Goal: Task Accomplishment & Management: Complete application form

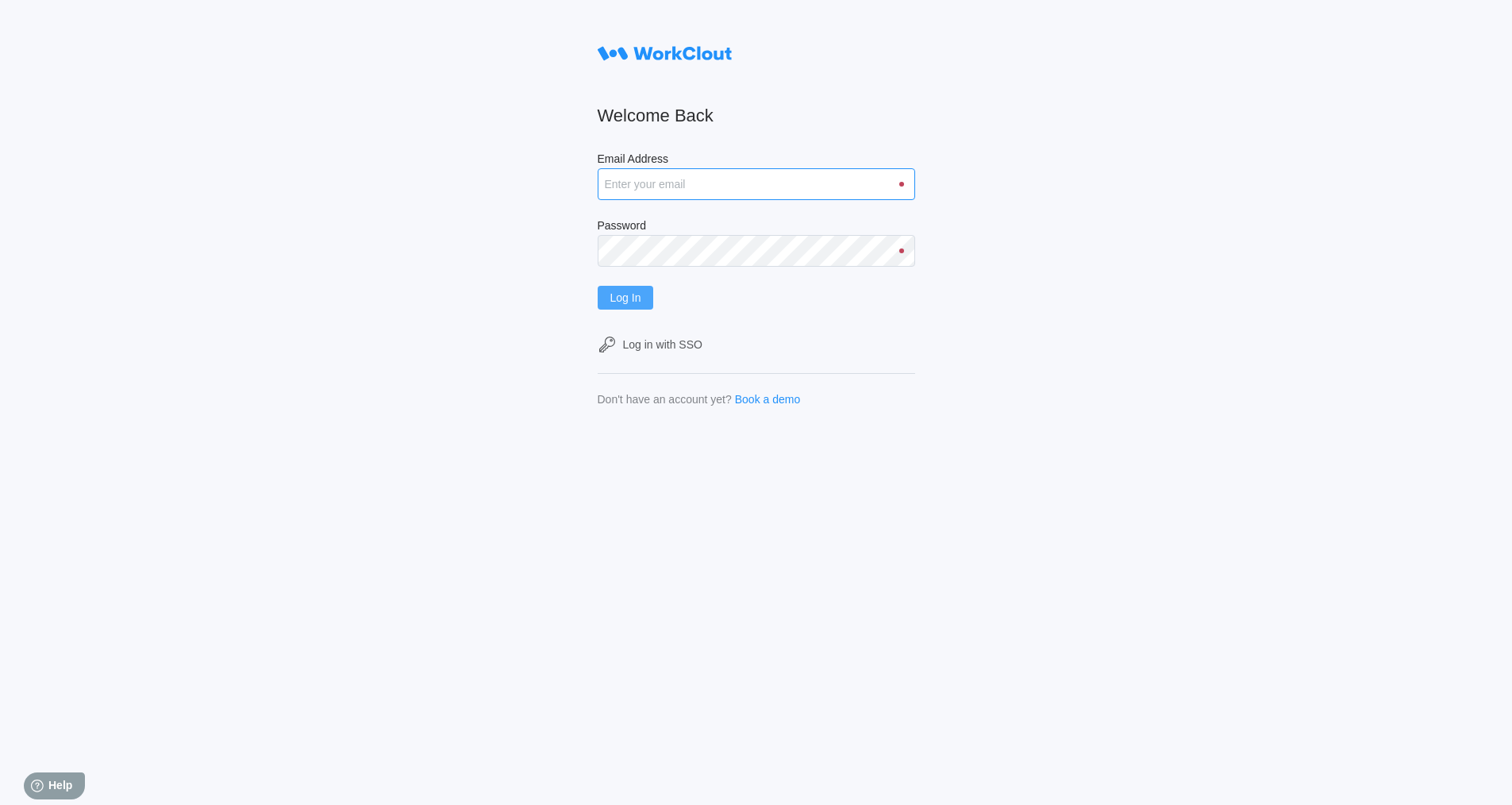
type input "rortiz@metlx.com"
click at [637, 297] on span "Log In" at bounding box center [626, 297] width 31 height 11
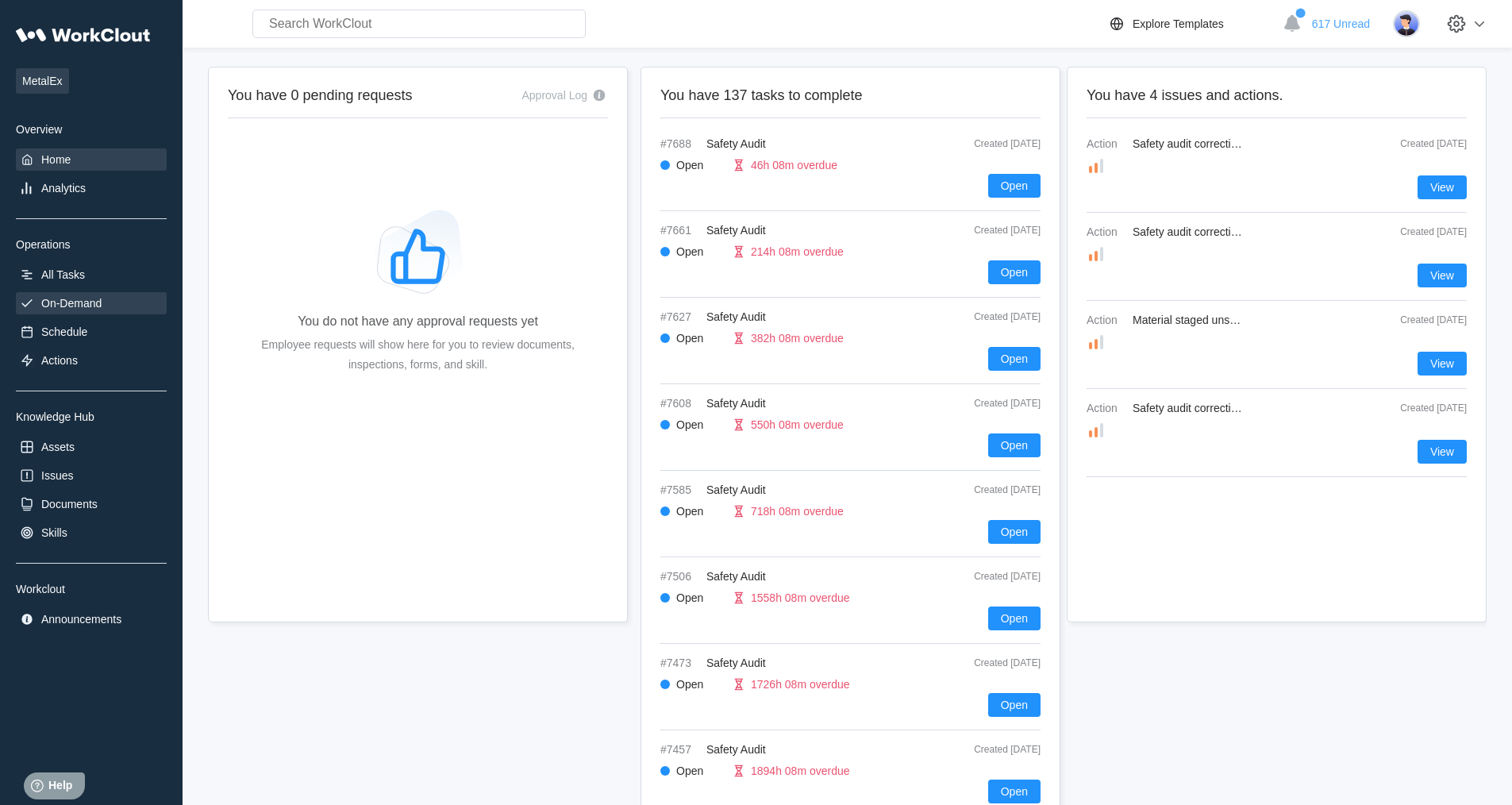
click at [92, 309] on div "On-Demand" at bounding box center [71, 302] width 60 height 13
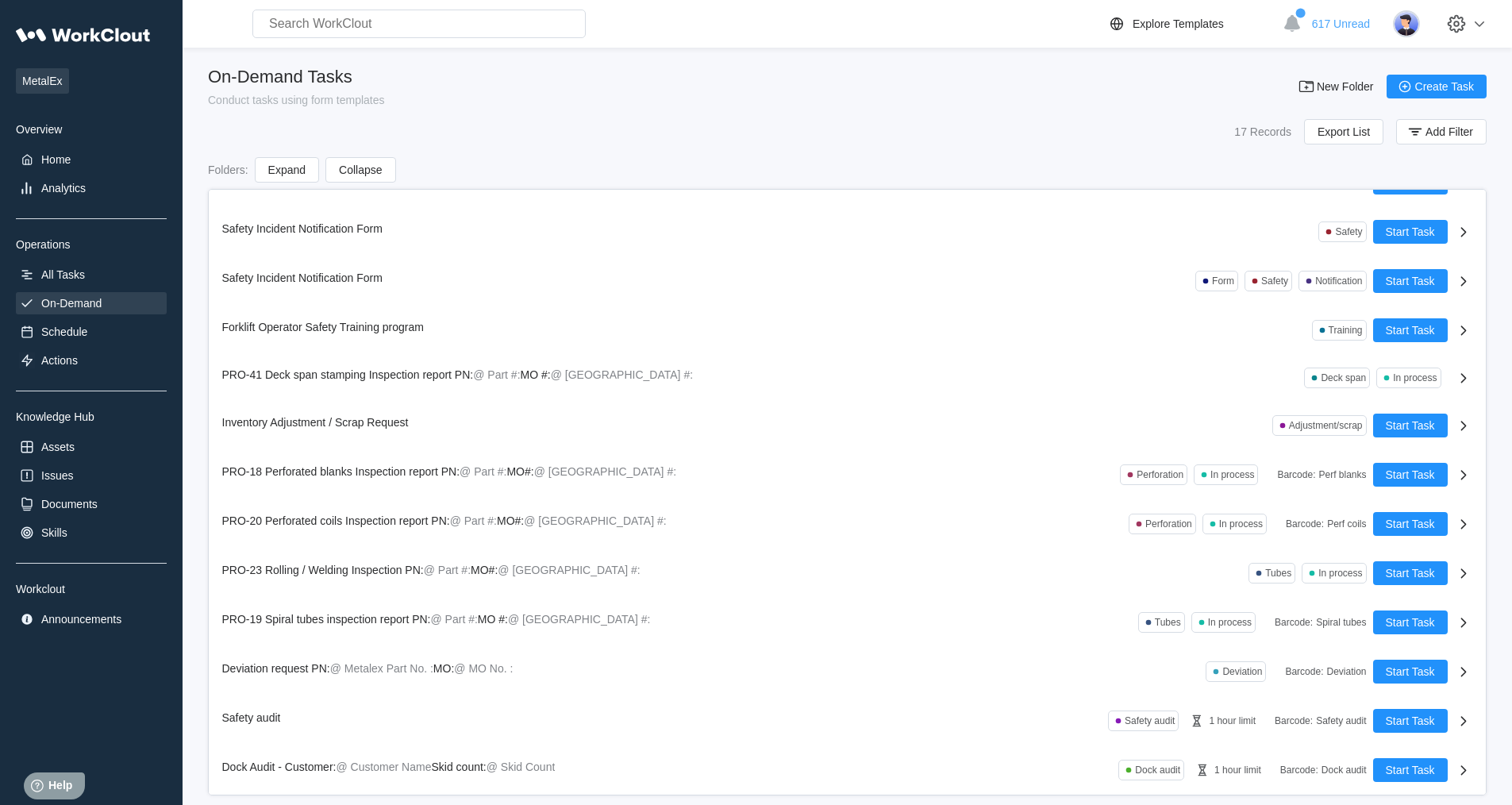
scroll to position [23, 0]
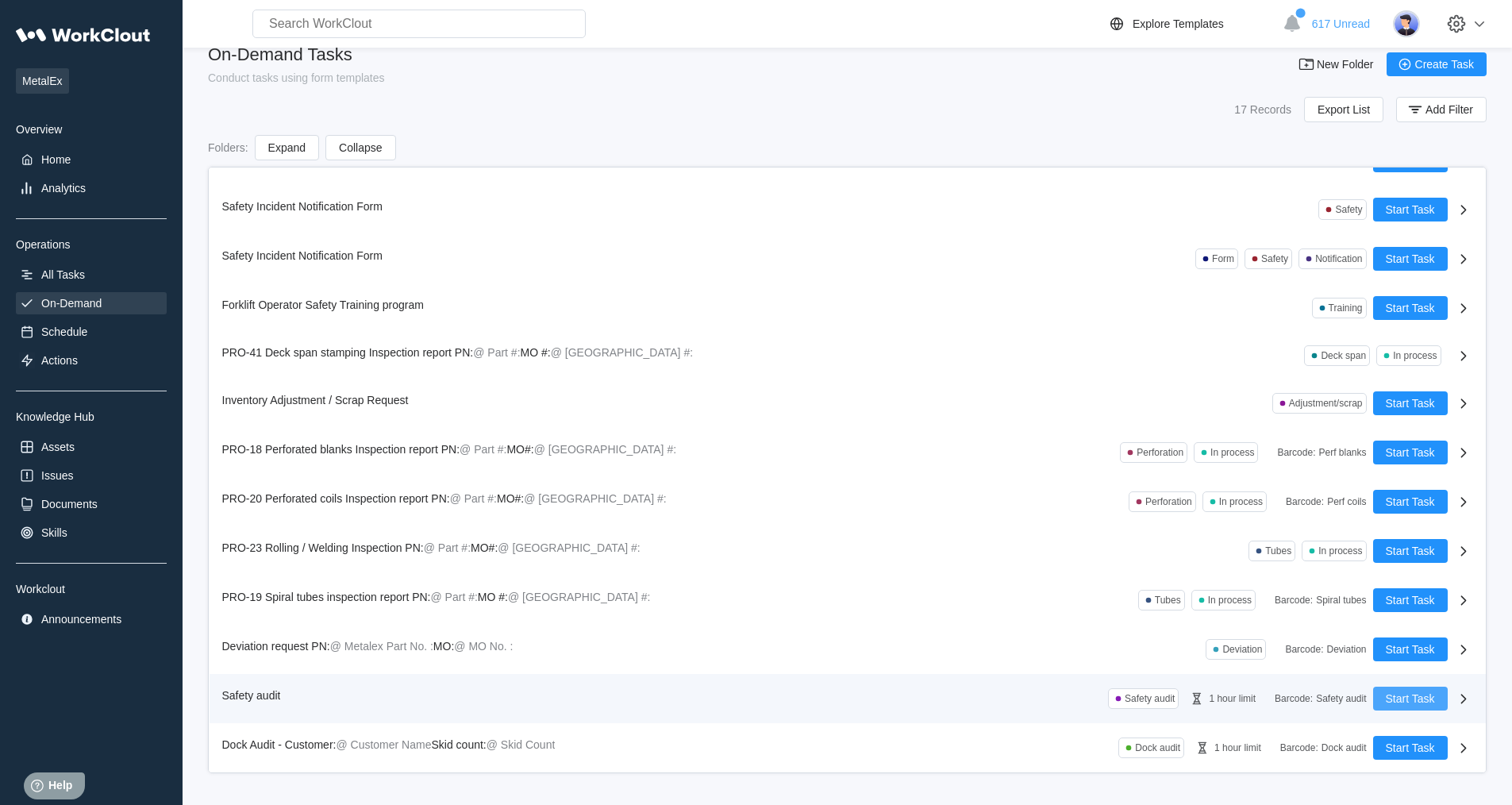
click at [1405, 697] on span "Start Task" at bounding box center [1411, 698] width 49 height 11
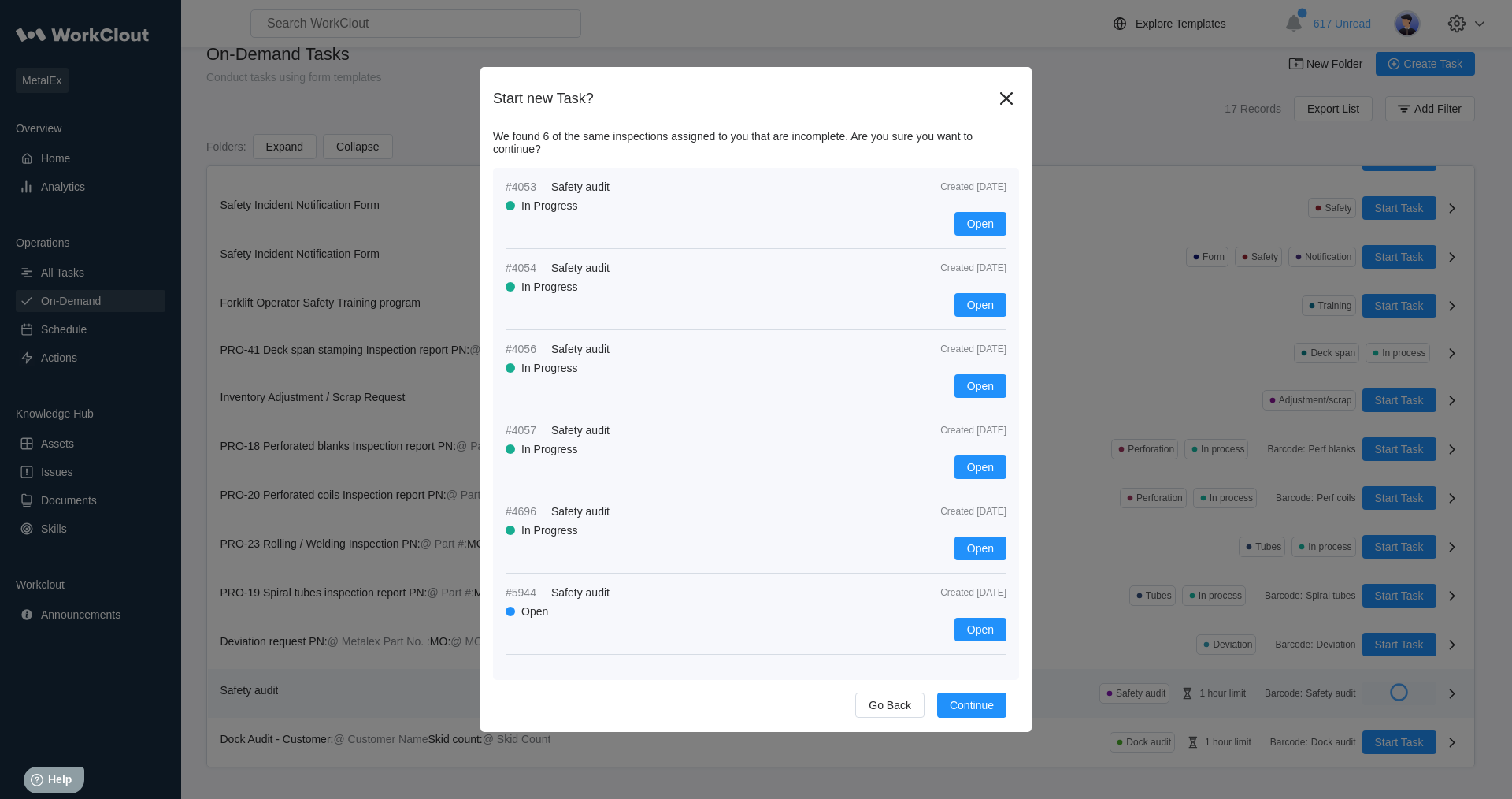
click at [968, 698] on button "Continue" at bounding box center [972, 705] width 69 height 25
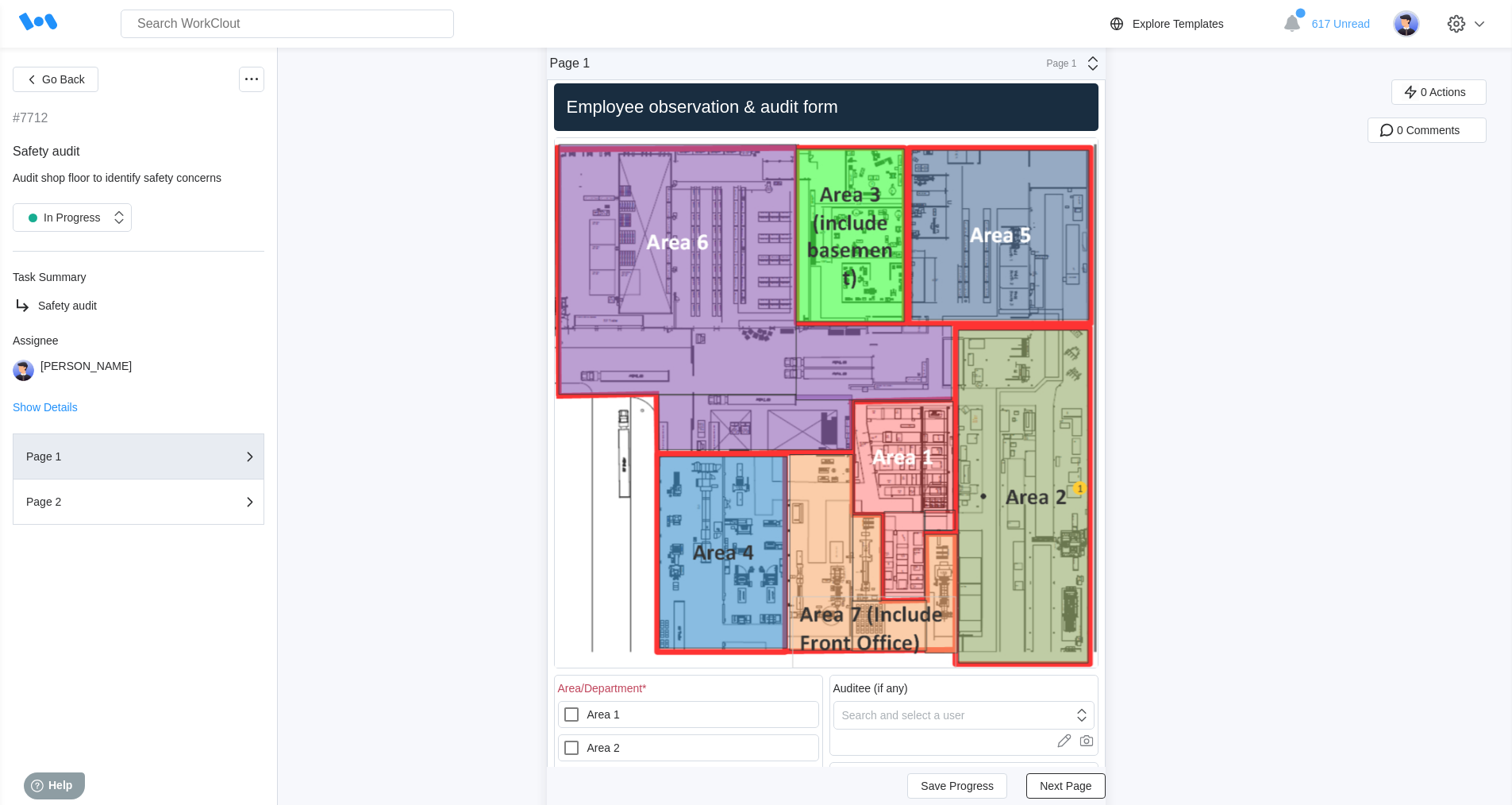
scroll to position [238, 0]
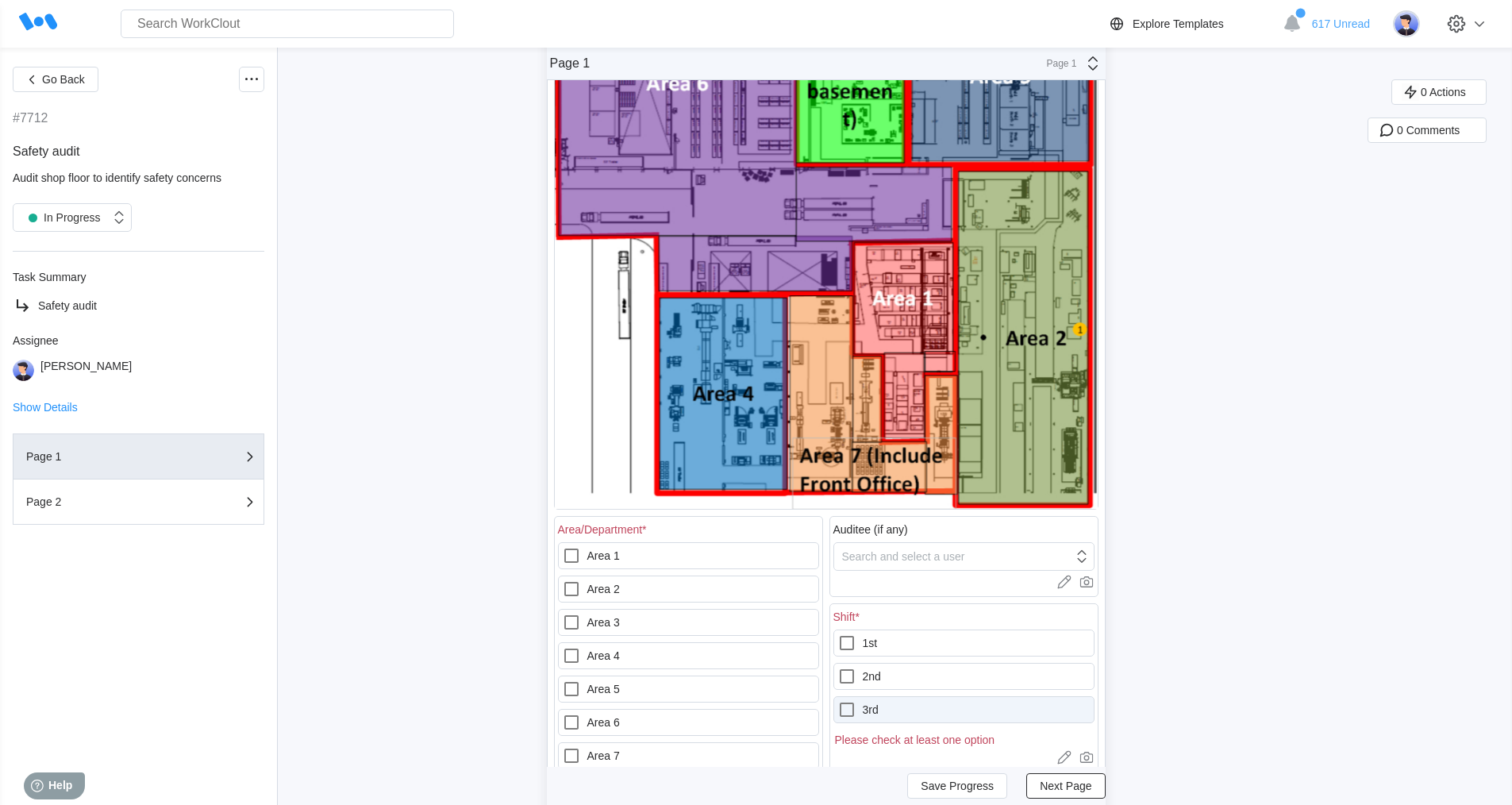
click at [853, 710] on icon at bounding box center [847, 710] width 19 height 19
click at [839, 701] on input "3rd" at bounding box center [838, 700] width 1 height 1
checkbox input "true"
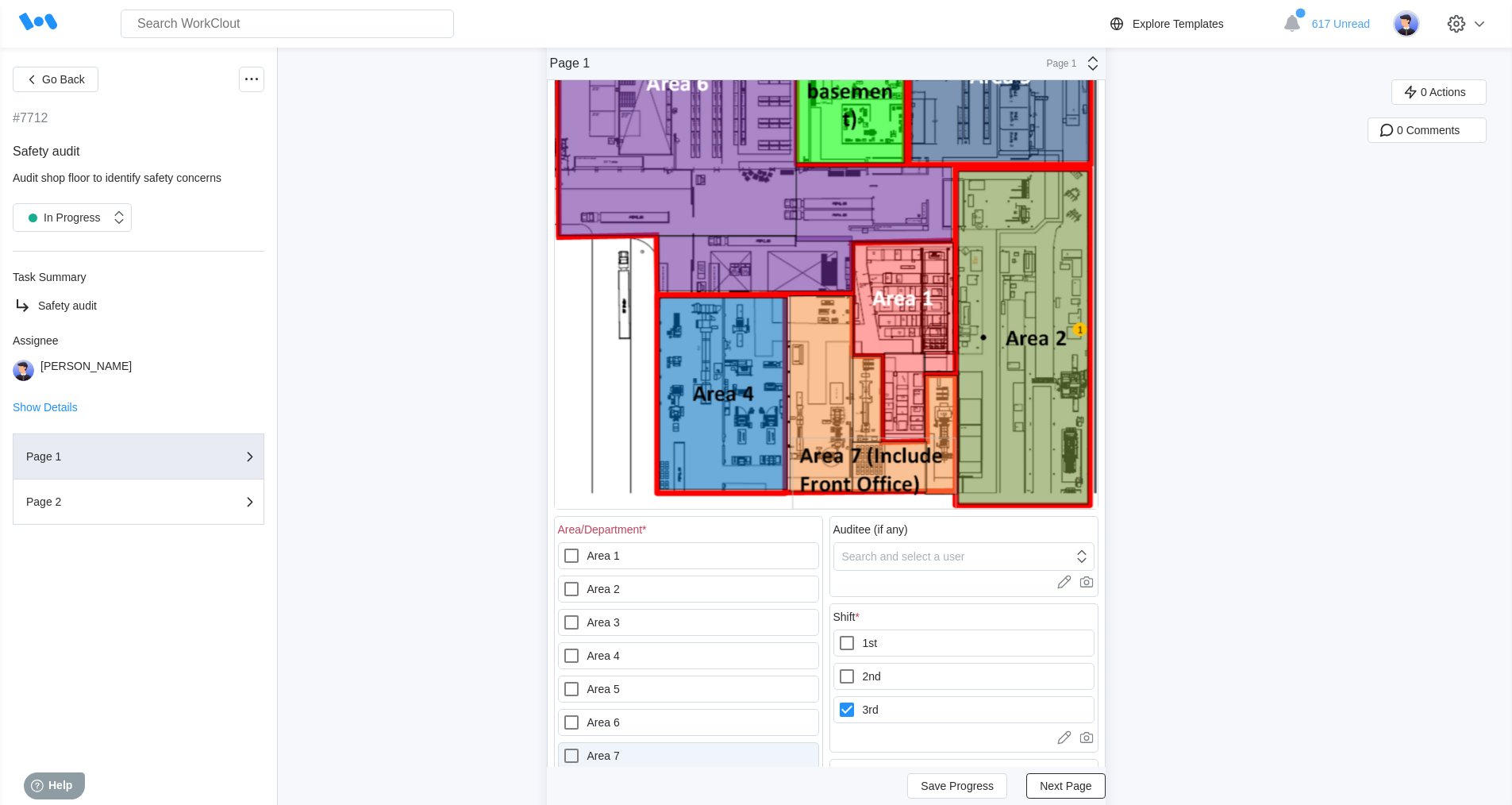
click at [578, 753] on icon at bounding box center [571, 756] width 19 height 19
click at [563, 747] on 7 "Area 7" at bounding box center [562, 746] width 1 height 1
checkbox 7 "true"
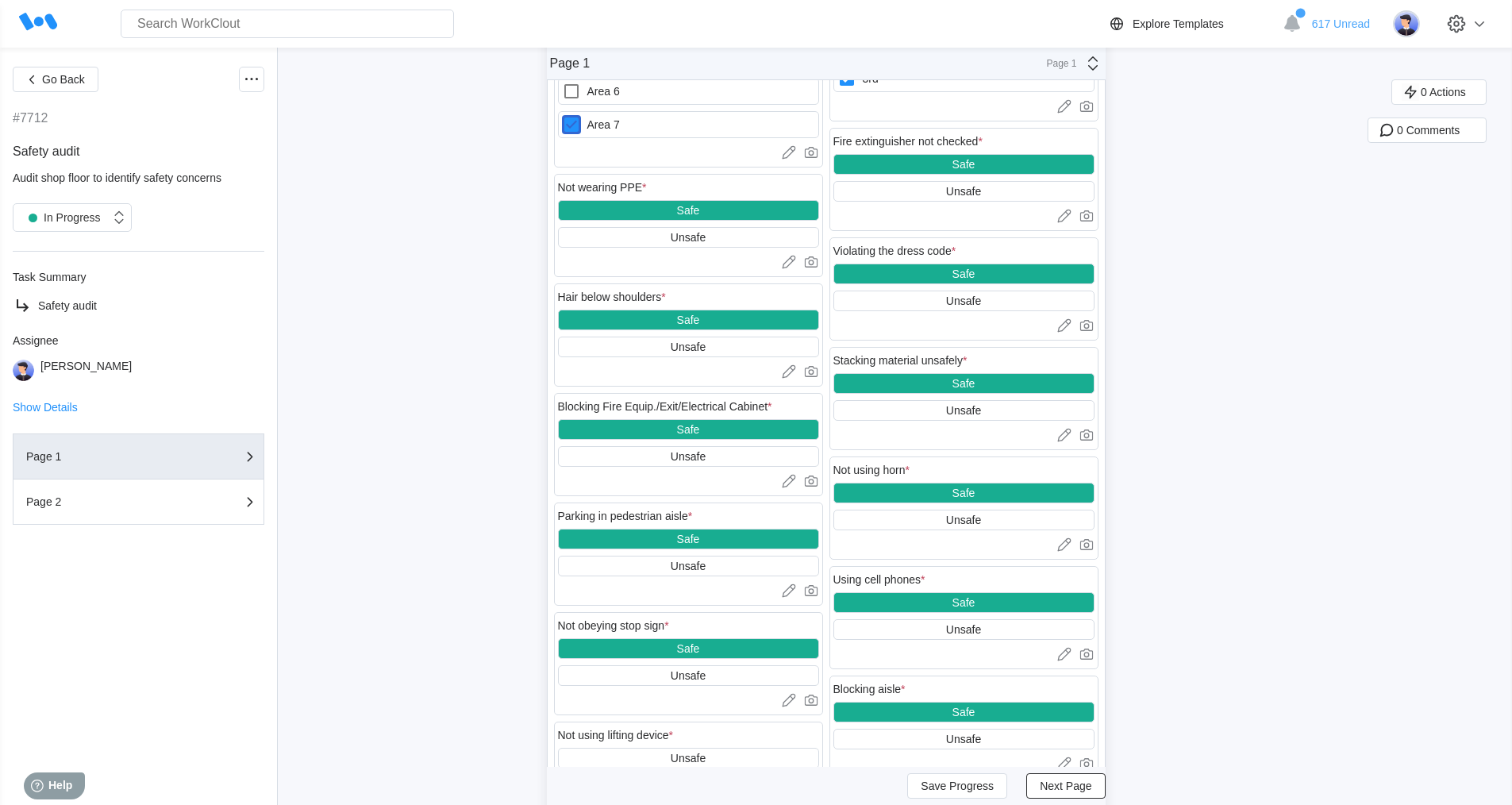
scroll to position [873, 0]
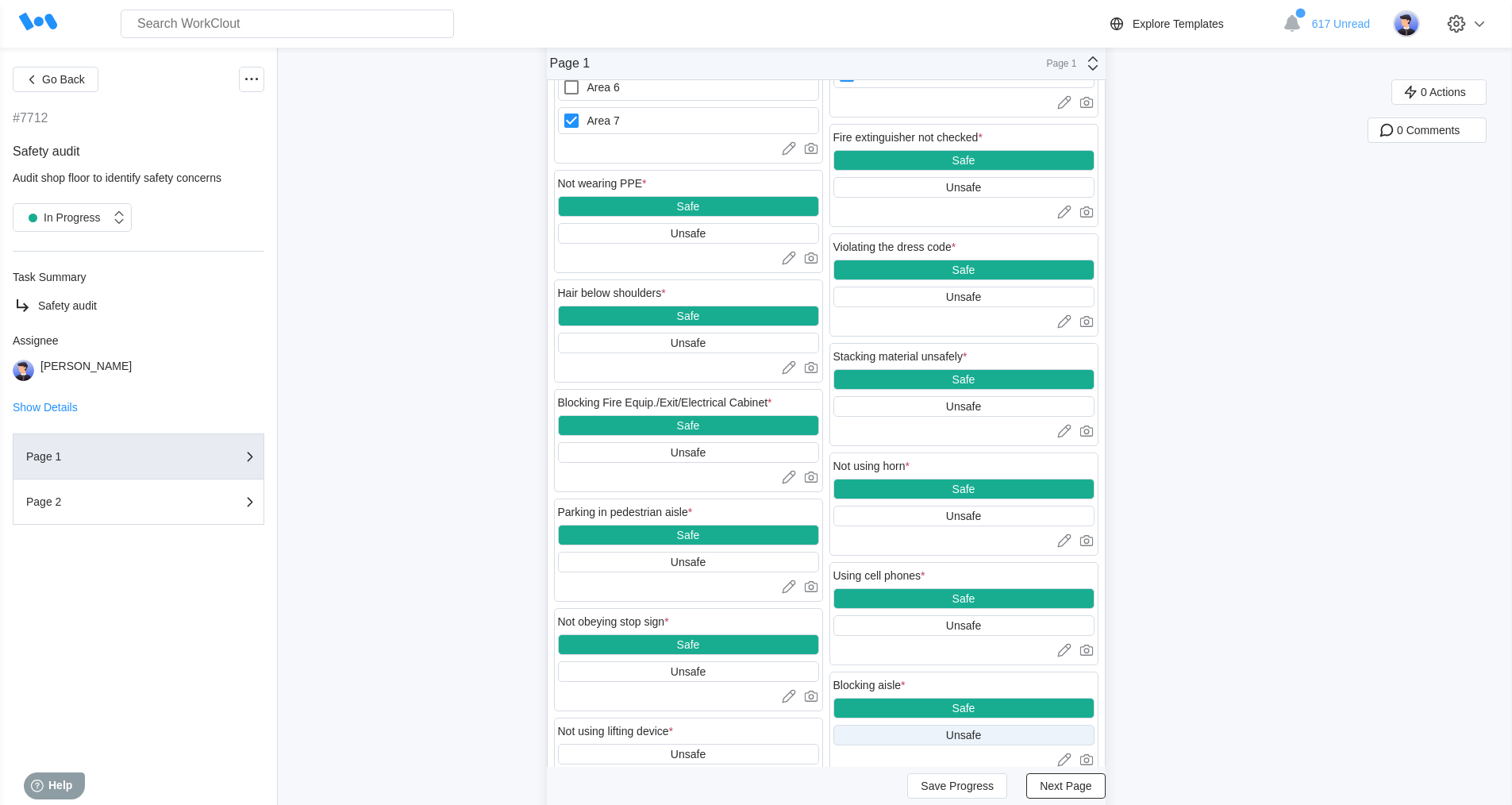
click at [973, 736] on div "Unsafe" at bounding box center [964, 735] width 35 height 13
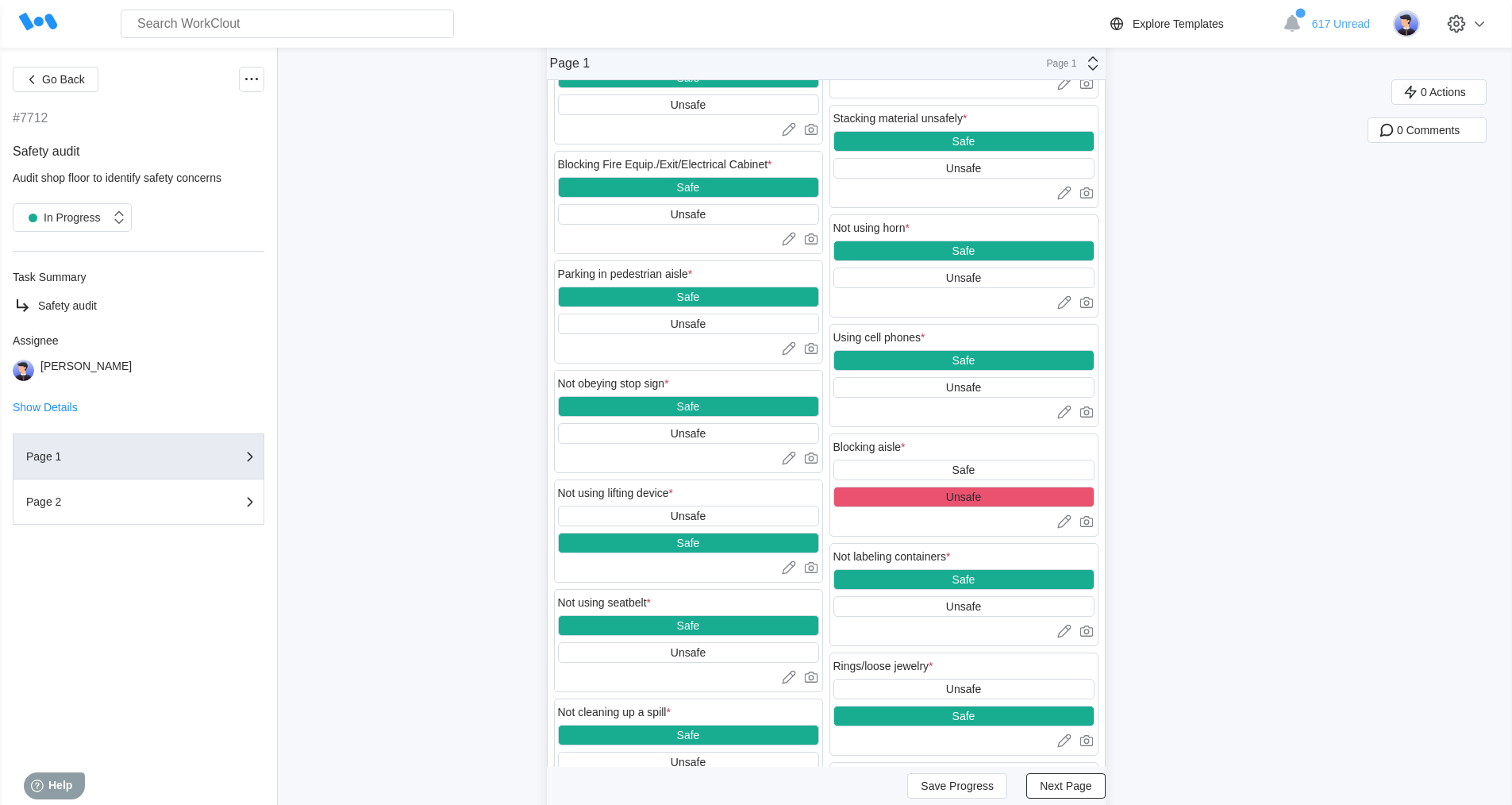
scroll to position [1587, 0]
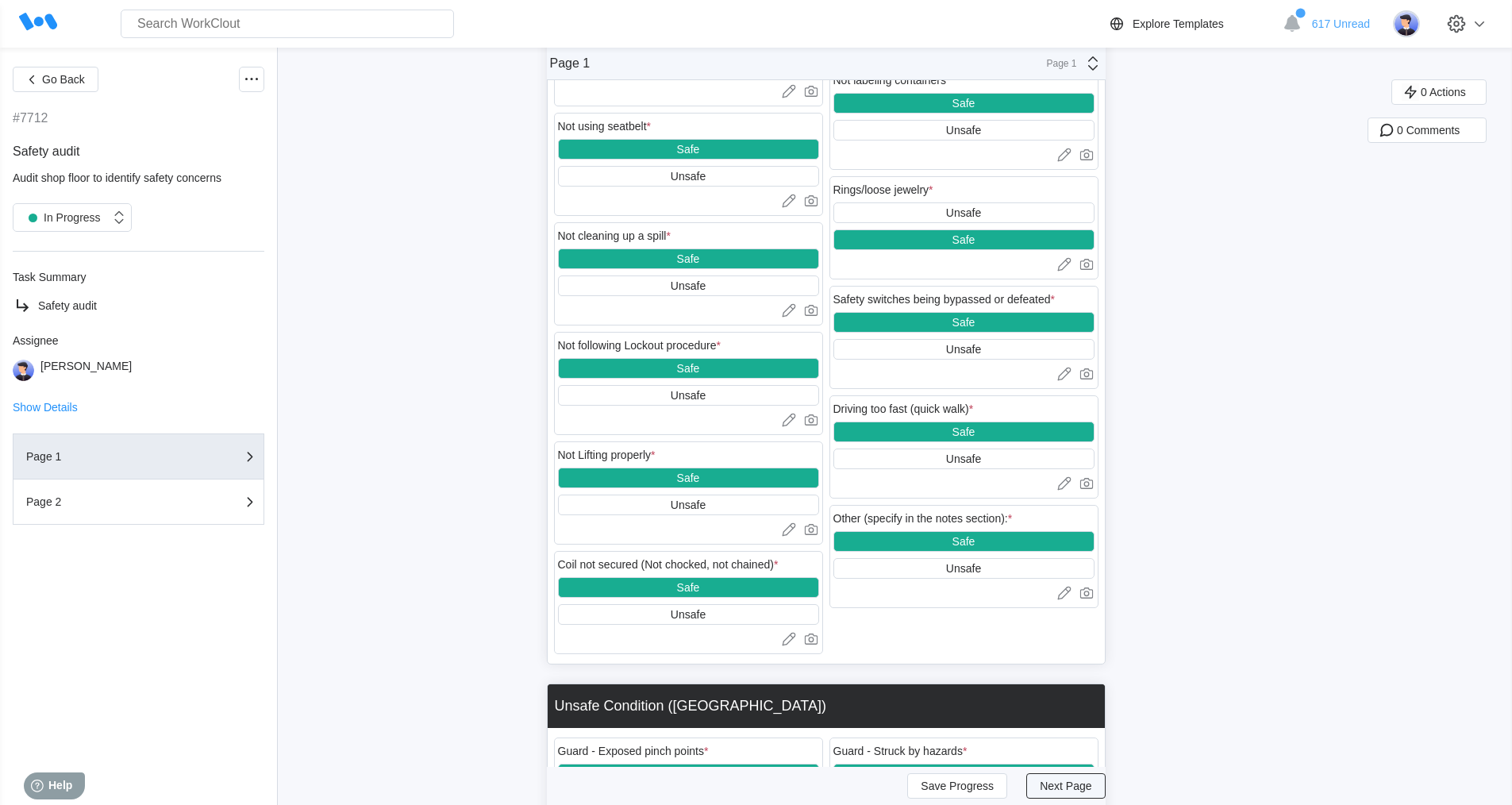
click at [1063, 791] on span "Next Page" at bounding box center [1066, 786] width 52 height 11
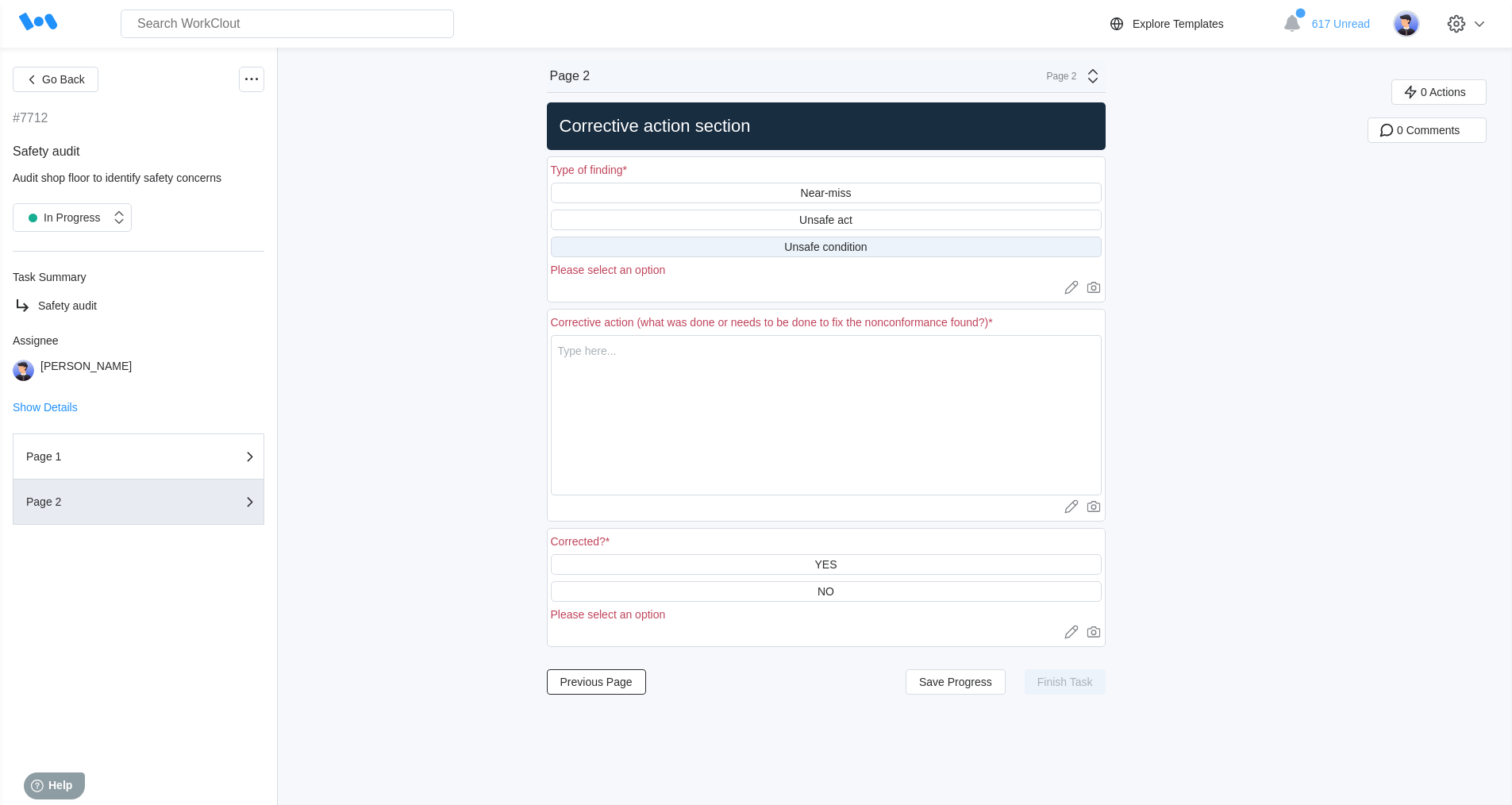
click at [846, 252] on div "Unsafe condition" at bounding box center [825, 246] width 83 height 13
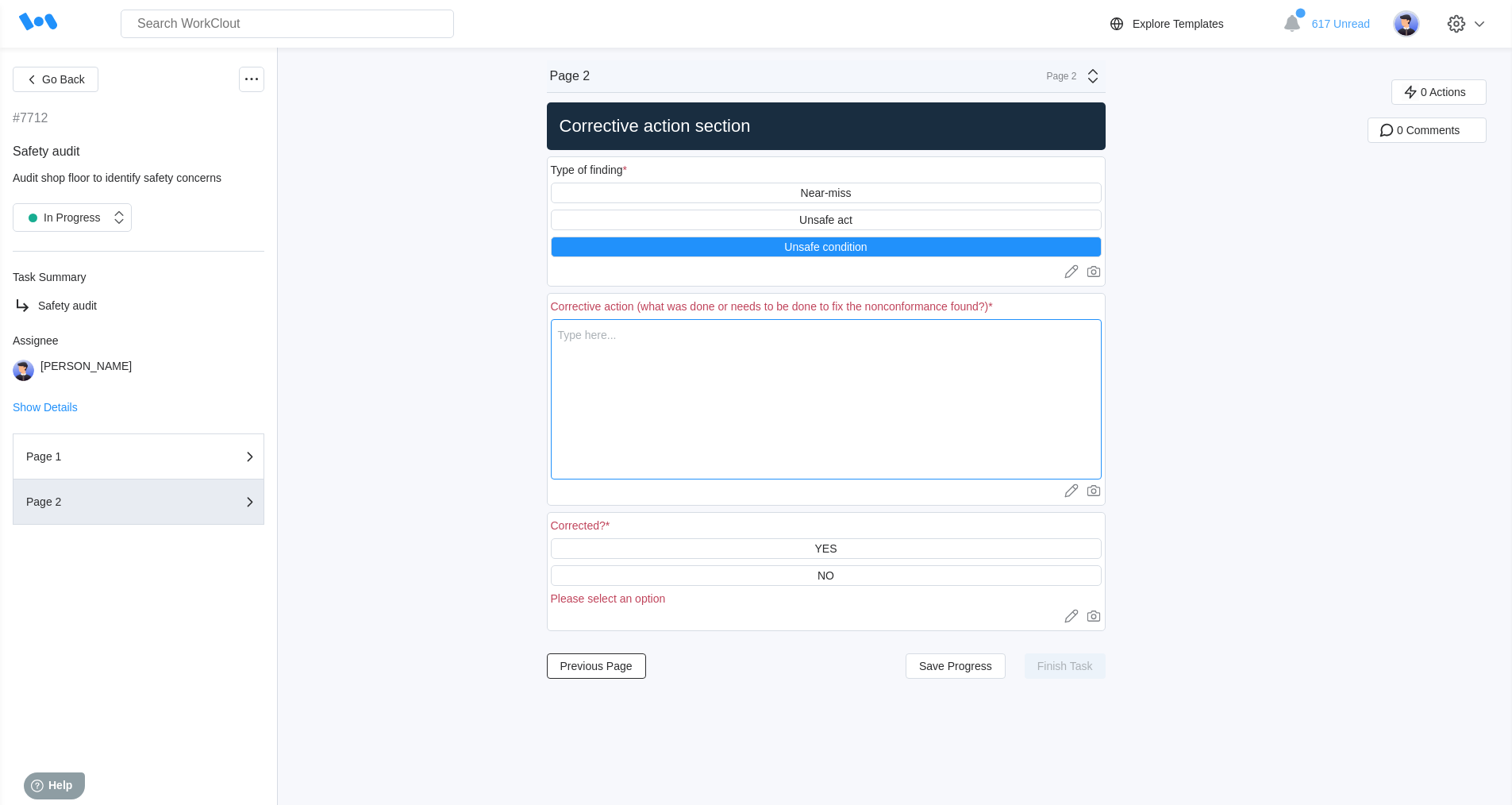
click at [618, 340] on textarea at bounding box center [827, 399] width 551 height 160
type textarea "i"
type textarea "x"
type textarea "i"
type textarea "x"
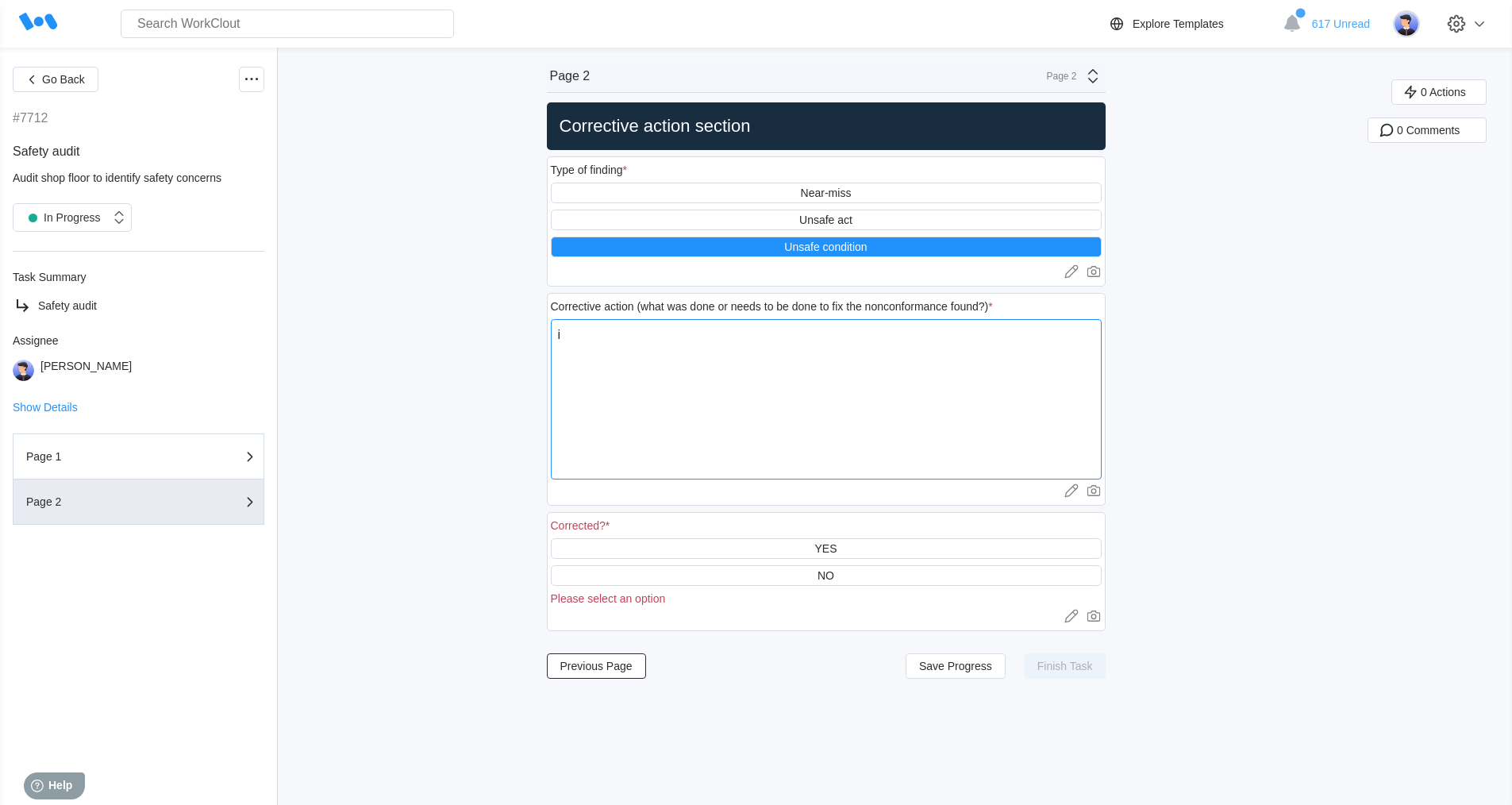
type textarea "i f"
type textarea "x"
type textarea "i fo"
type textarea "x"
type textarea "i fou"
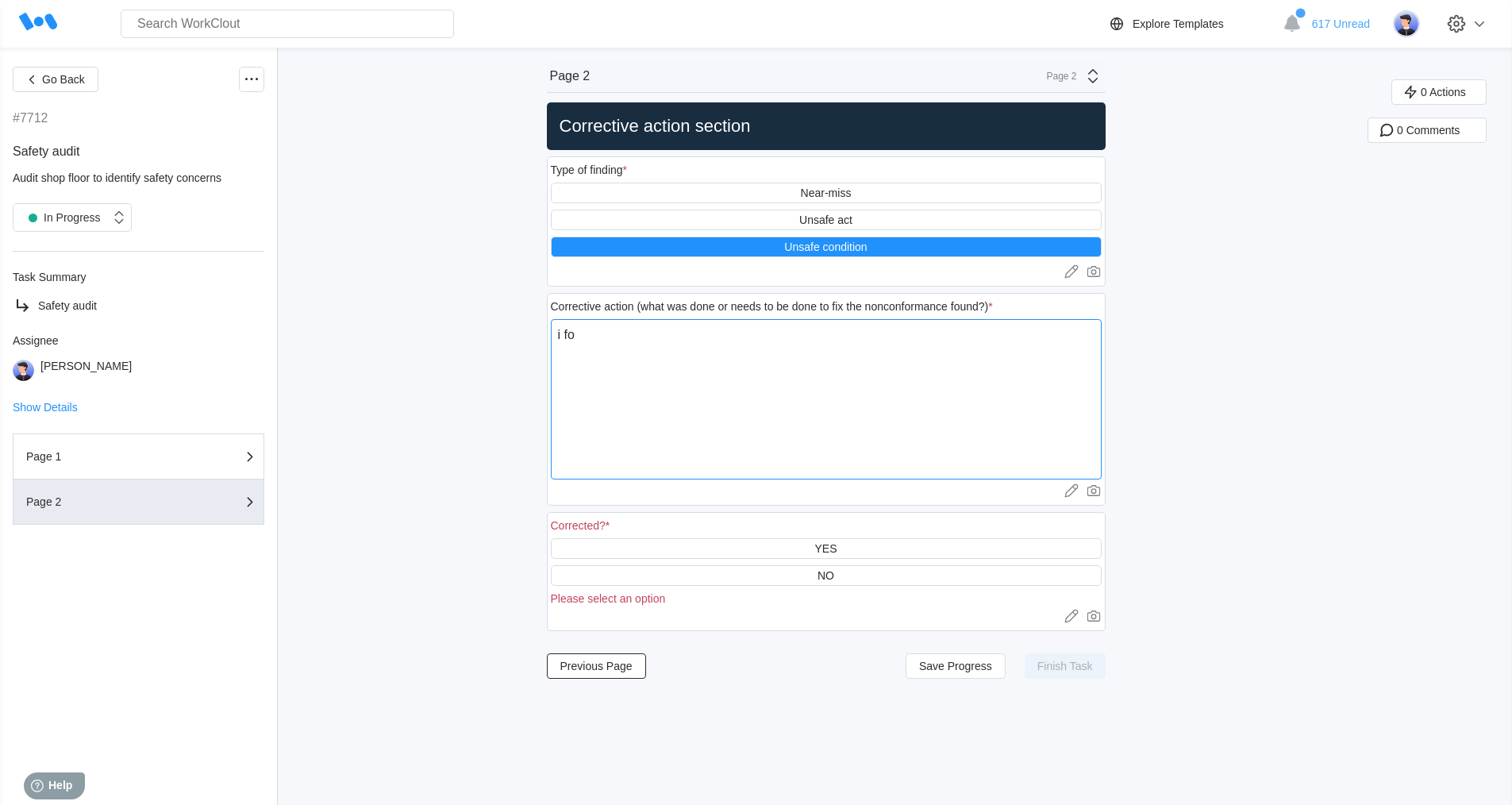
type textarea "x"
type textarea "i foun"
type textarea "x"
type textarea "i found"
type textarea "x"
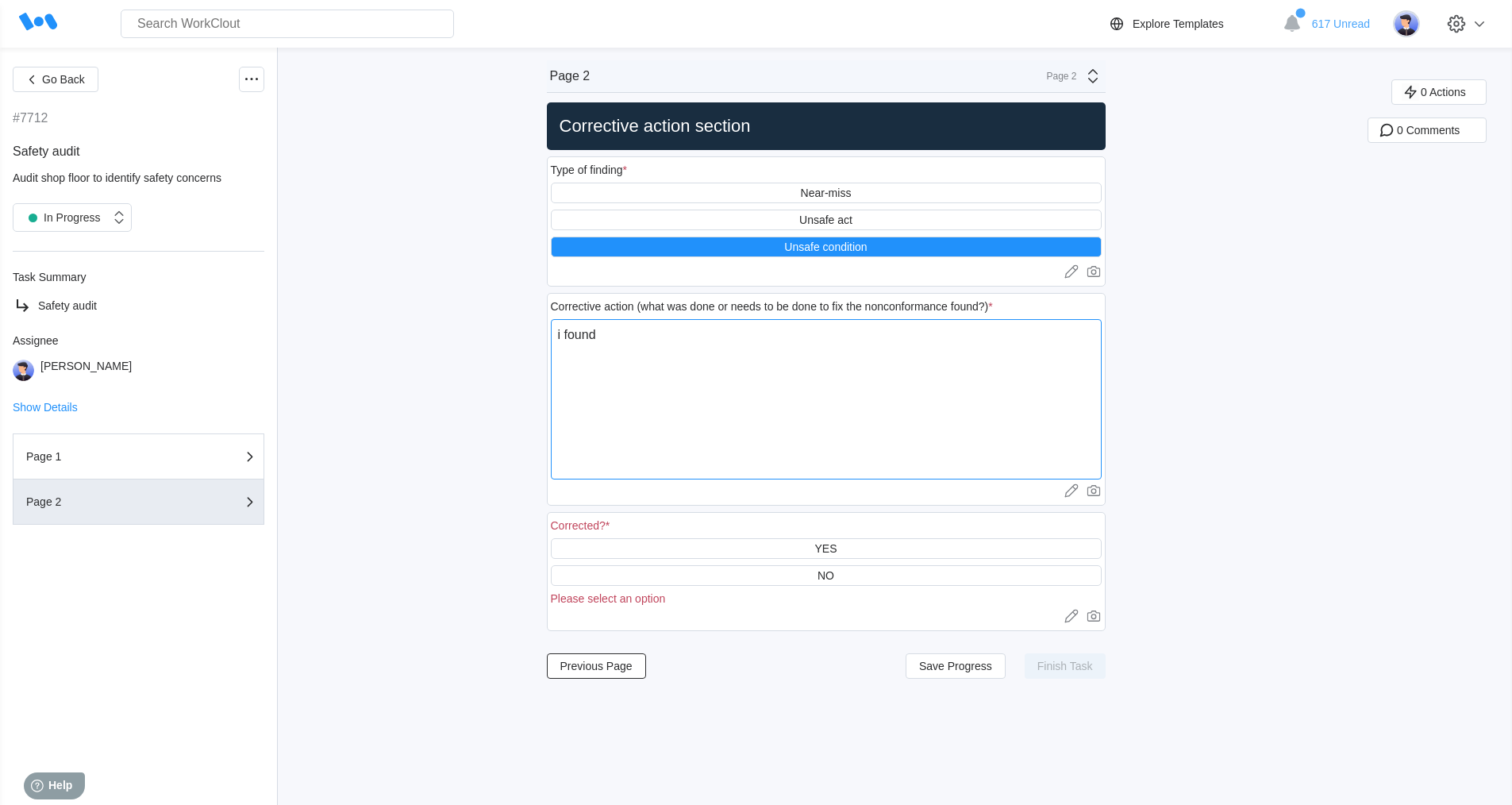
type textarea "i found"
type textarea "x"
type textarea "i found 4"
type textarea "x"
type textarea "i found 4"
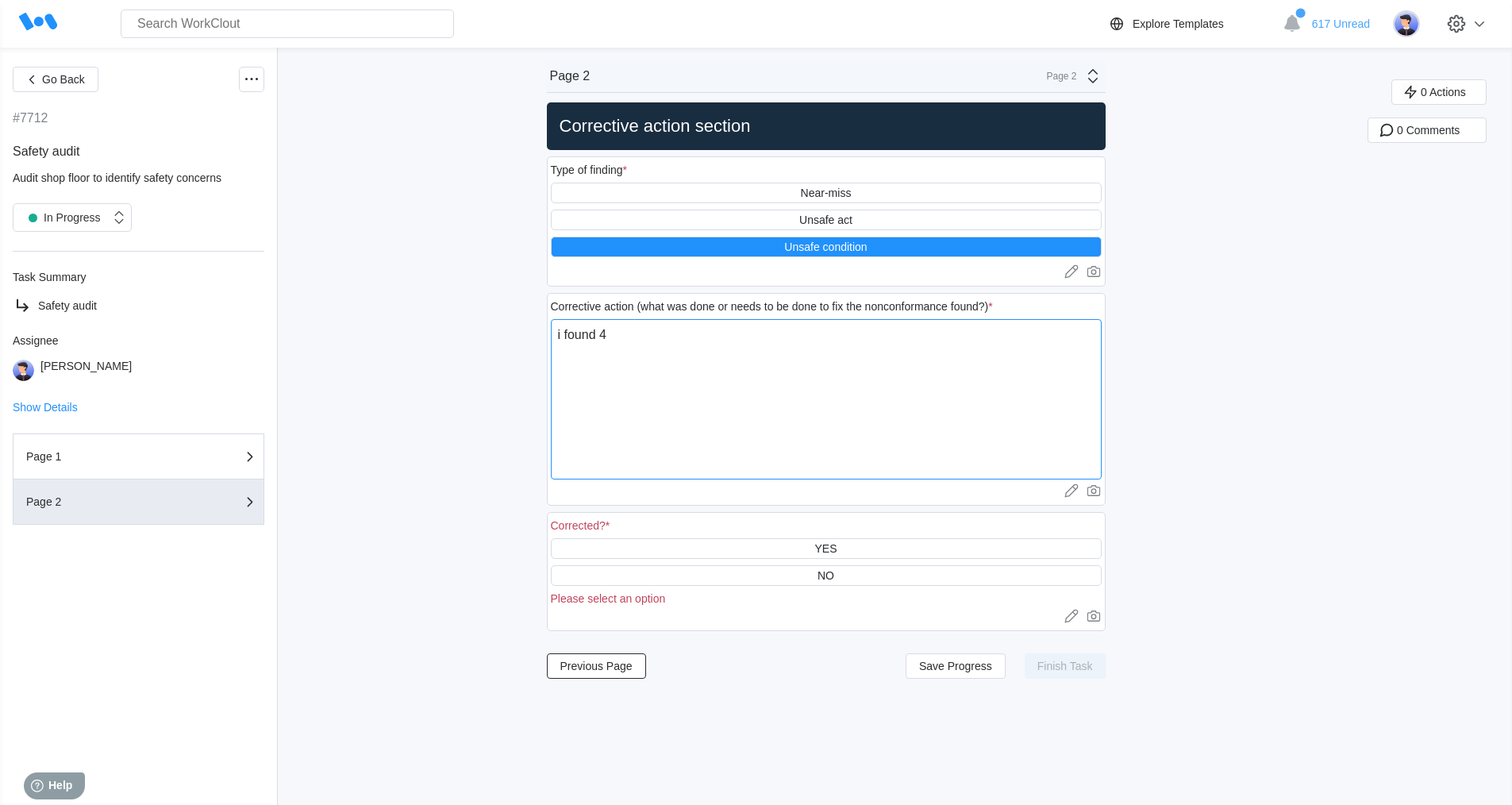
type textarea "x"
type textarea "i found 4 h"
type textarea "x"
type textarea "i found 4 he"
type textarea "x"
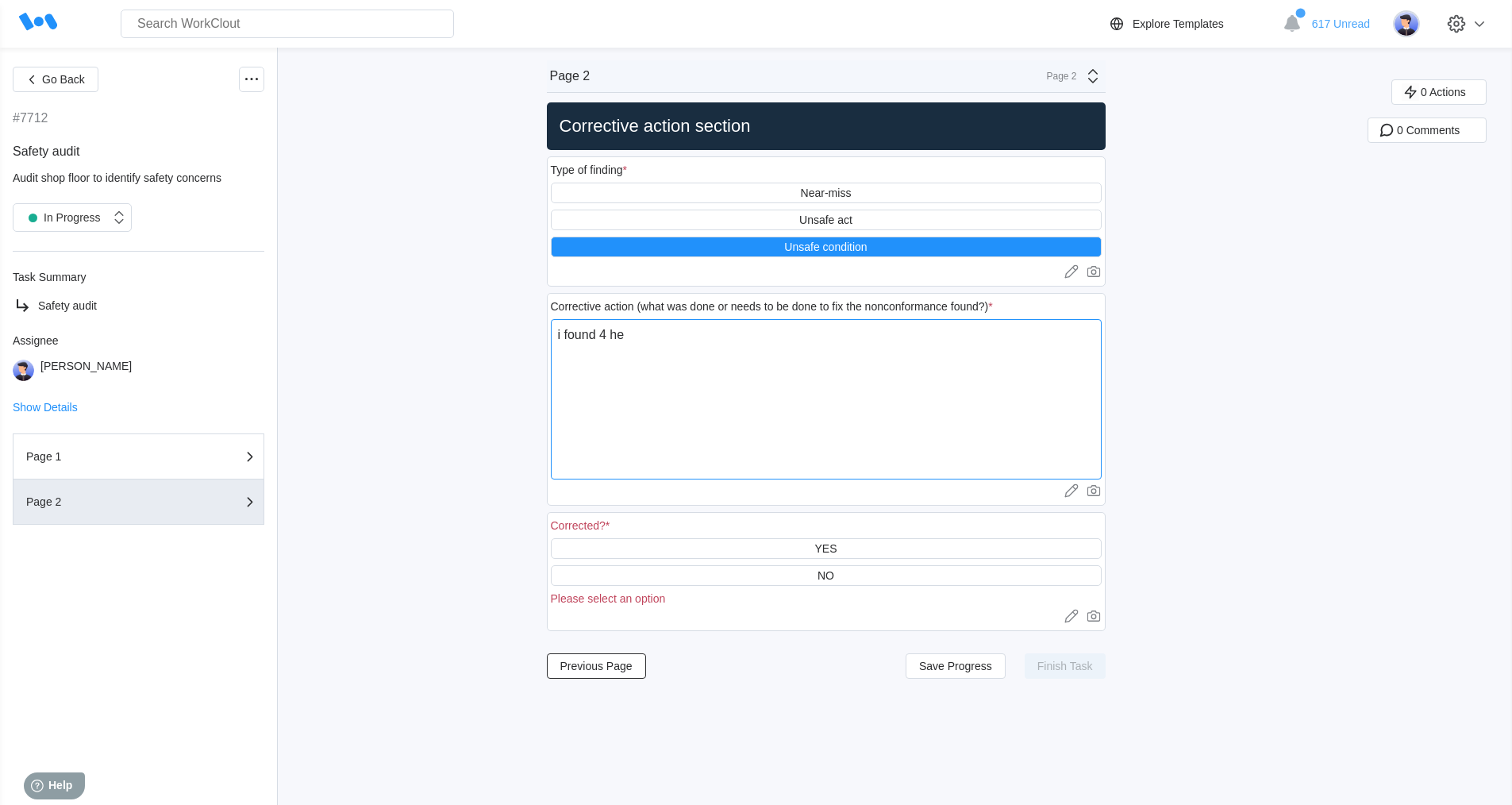
type textarea "i found 4 hea"
type textarea "x"
type textarea "i found 4 heac"
type textarea "x"
type textarea "i found 4 hea"
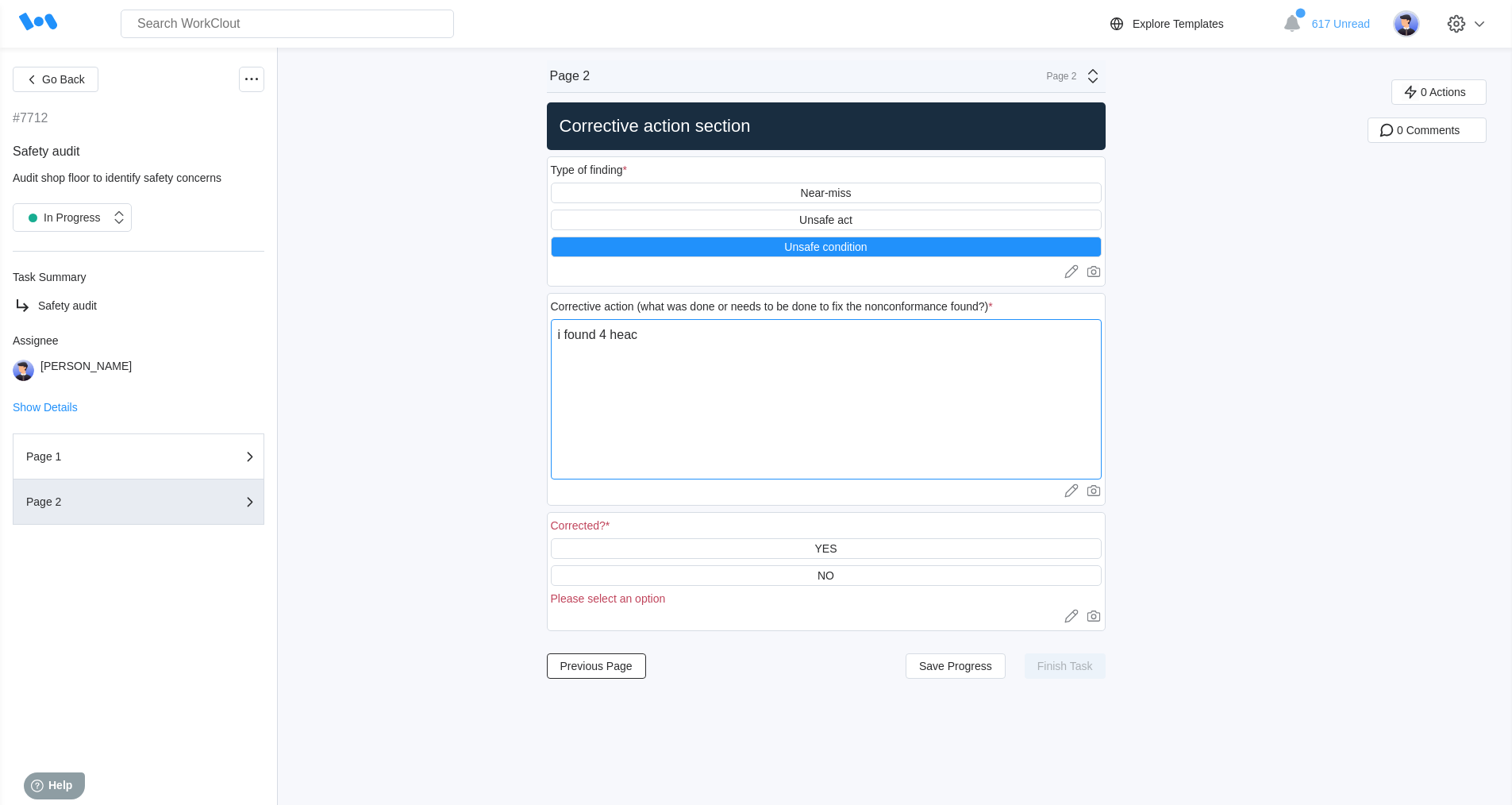
type textarea "x"
type textarea "i found 4 heav"
type textarea "x"
type textarea "i found 4 heavy"
type textarea "x"
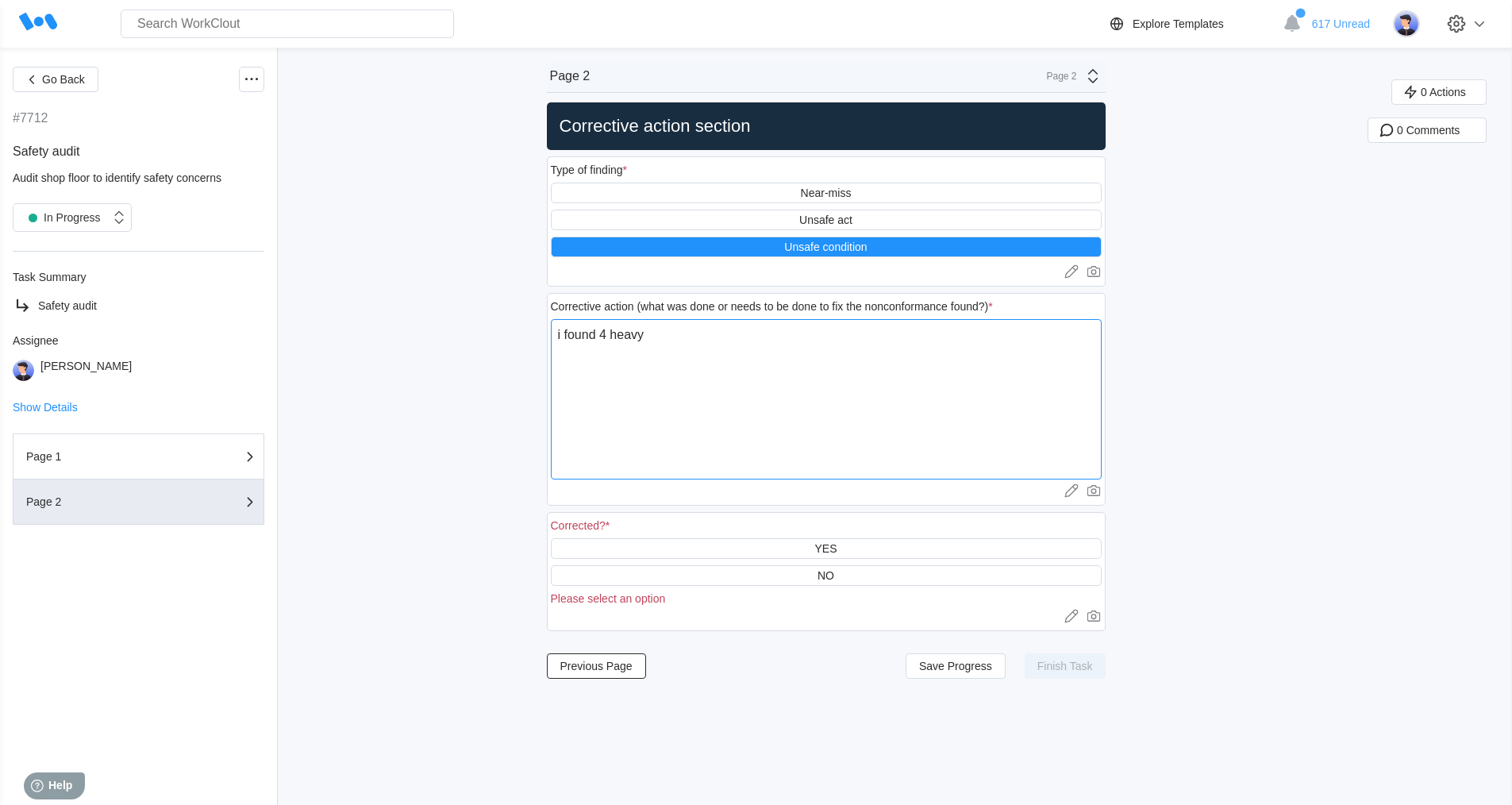
type textarea "i found 4 heavy"
type textarea "x"
type textarea "i found 4 heavy c"
type textarea "x"
type textarea "i found 4 heavy co"
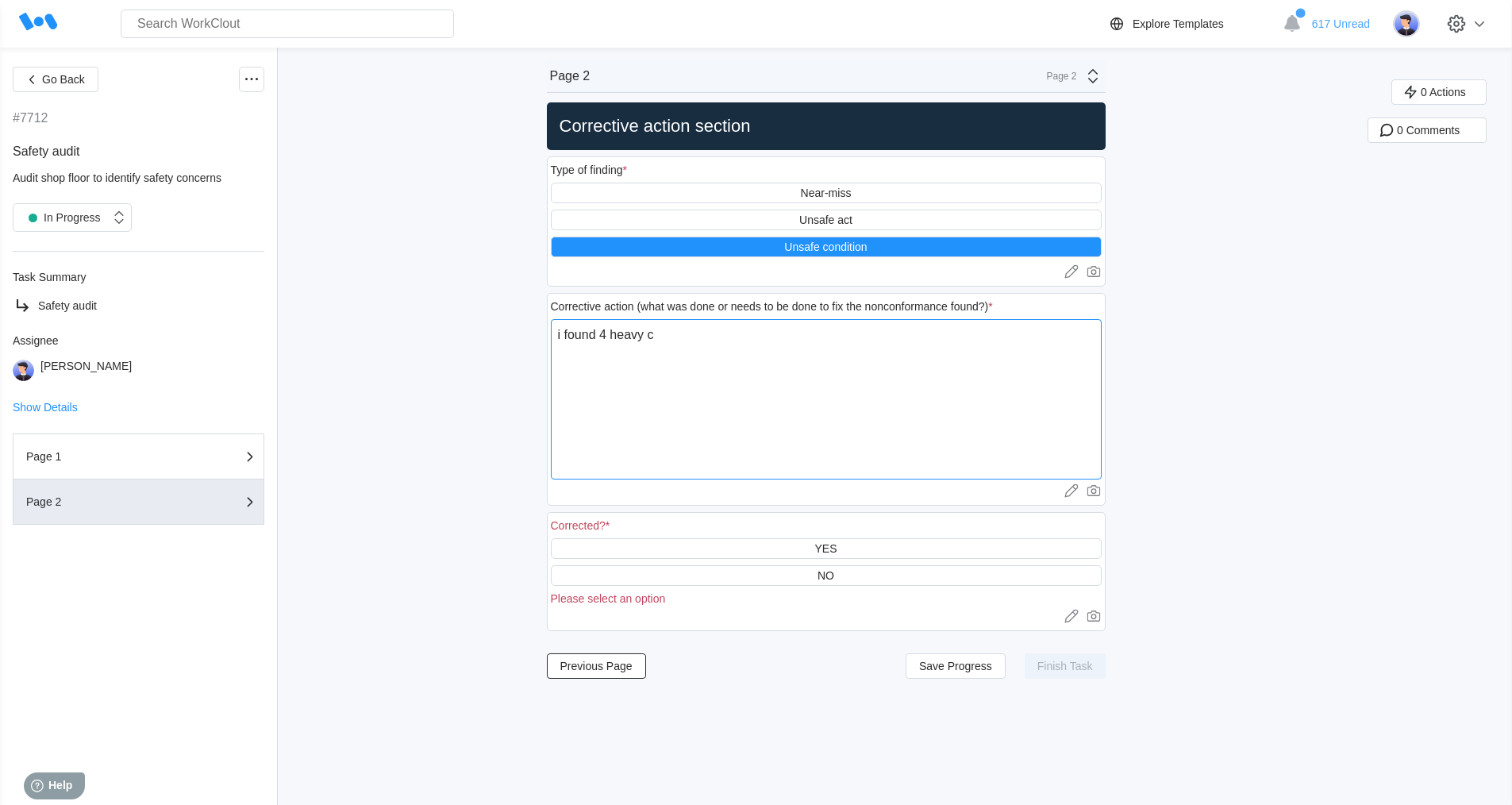
type textarea "x"
type textarea "i found 4 heavy coi"
type textarea "x"
type textarea "i found 4 heavy coil"
type textarea "x"
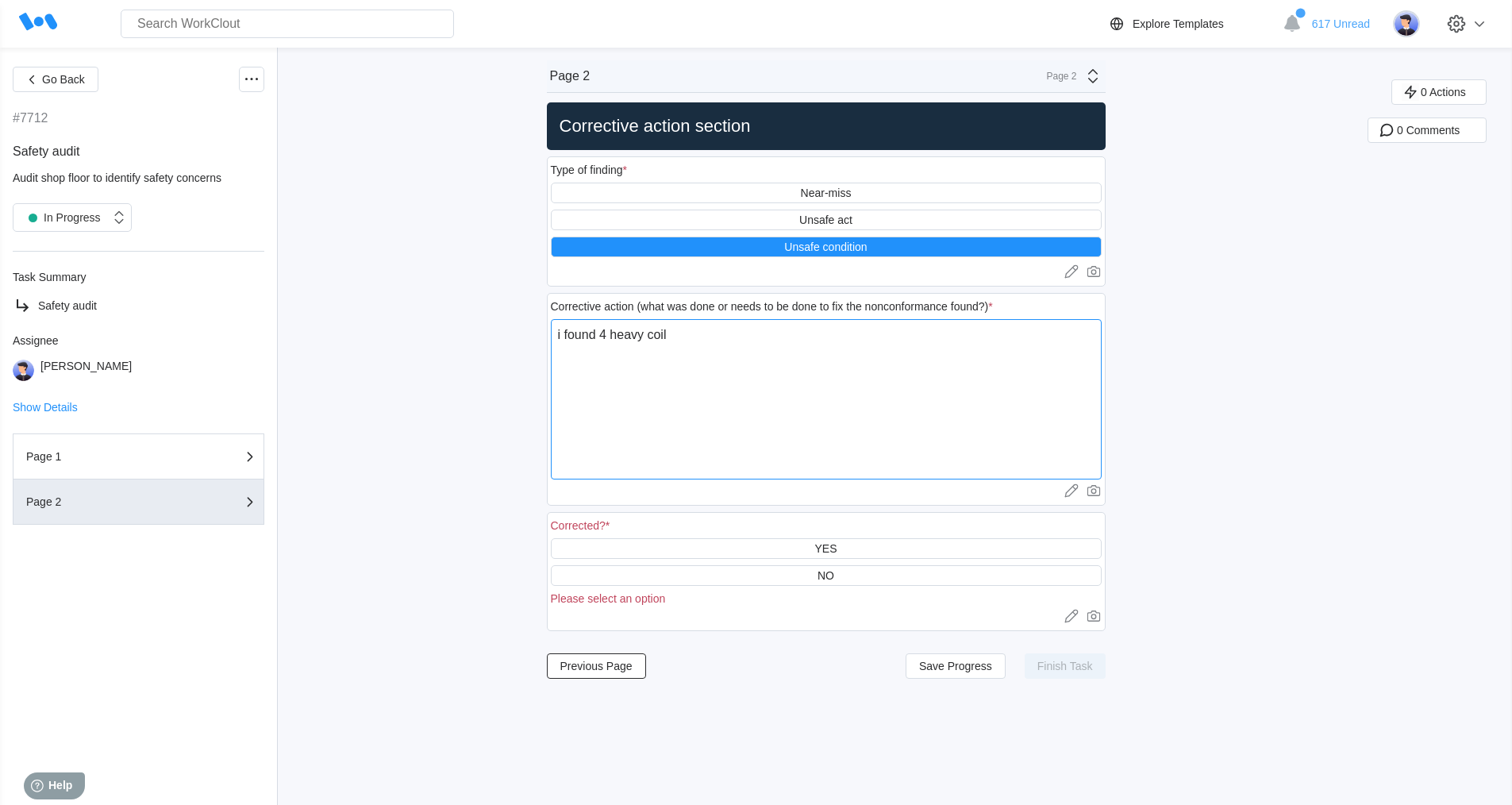
type textarea "i found 4 heavy coils"
type textarea "x"
type textarea "i found 4 heavy coils"
type textarea "x"
type textarea "i found 4 heavy coils o"
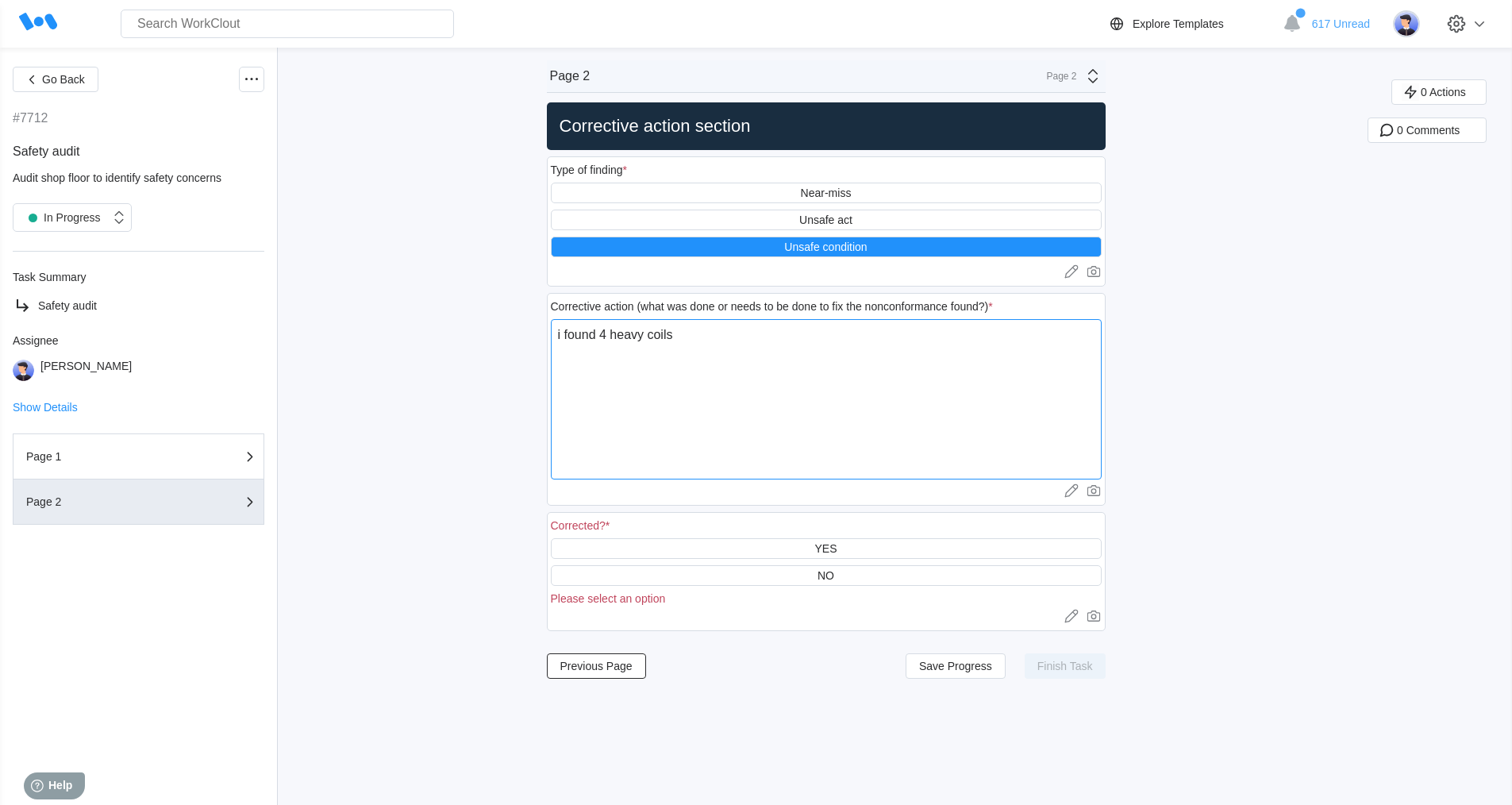
type textarea "x"
type textarea "i found 4 heavy coils"
type textarea "x"
type textarea "i found 4 heavy coils p"
type textarea "x"
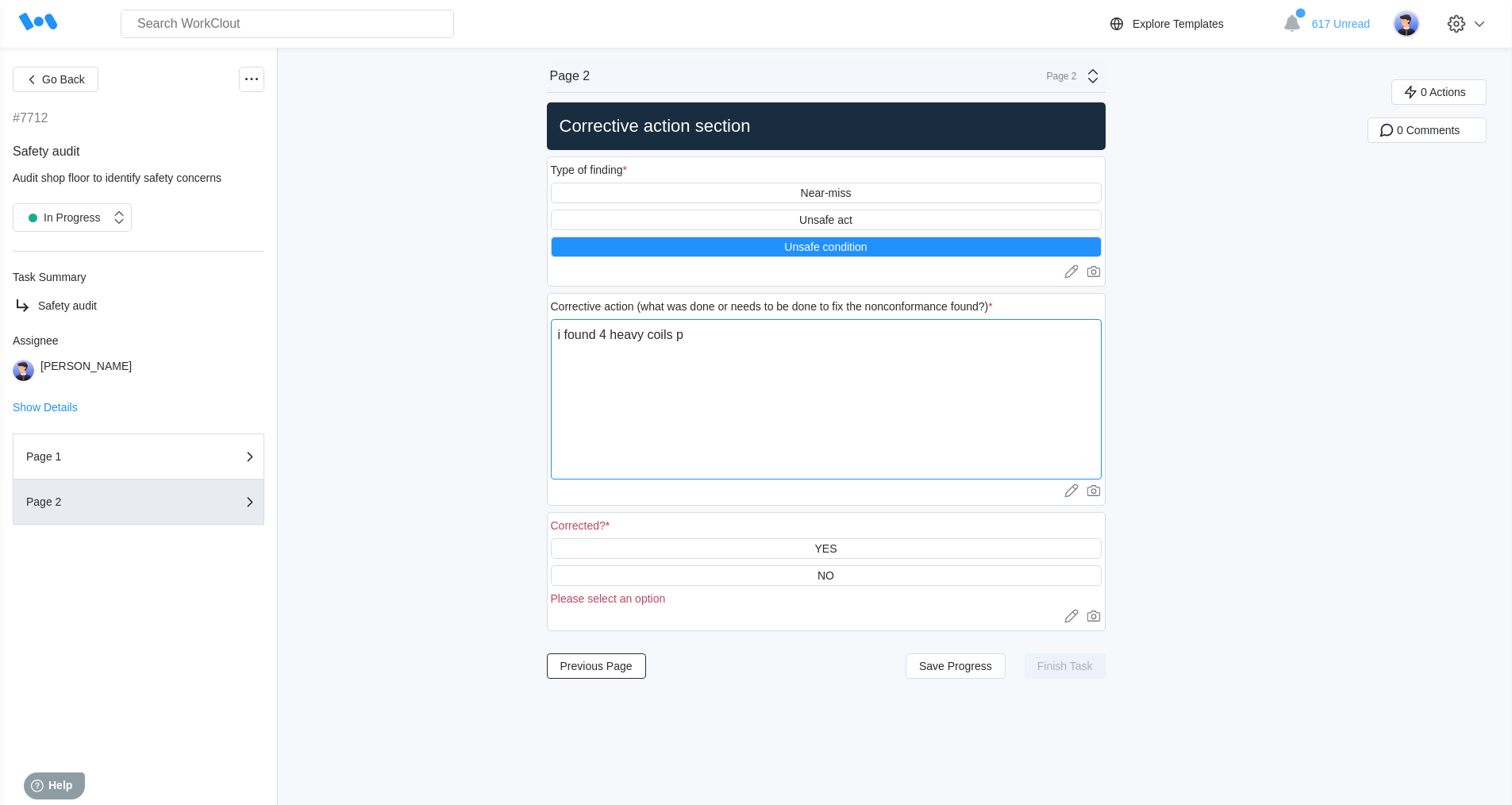
type textarea "i found 4 heavy coils pl"
type textarea "x"
type textarea "i found 4 heavy coils pla"
type textarea "x"
type textarea "i found 4 heavy coils plac"
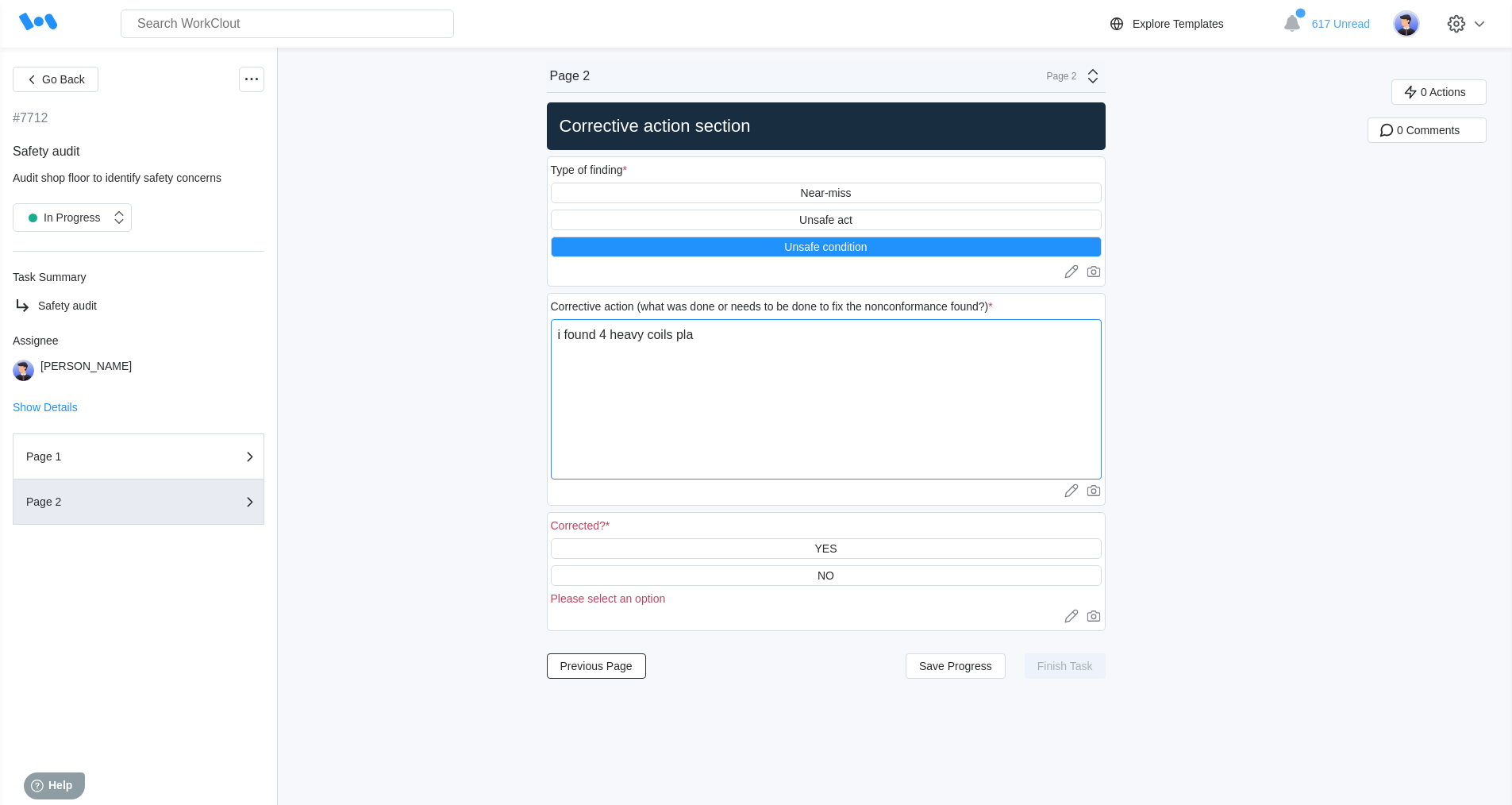
type textarea "x"
type textarea "i found 4 heavy coils place"
type textarea "x"
type textarea "i found 4 heavy coils placed"
type textarea "x"
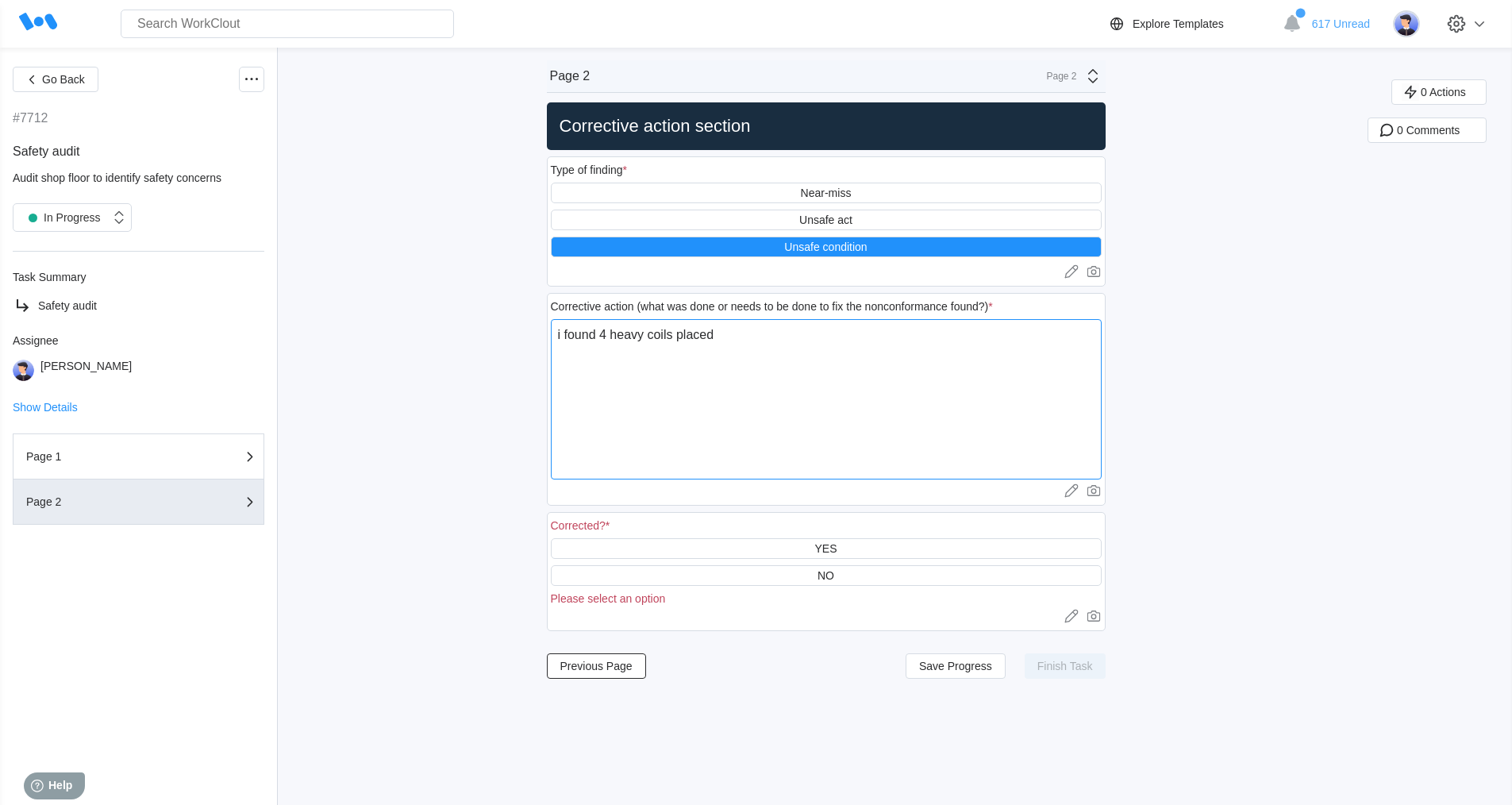
type textarea "i found 4 heavy coils placed"
type textarea "x"
type textarea "i found 4 heavy coils placed o"
type textarea "x"
type textarea "i found 4 heavy coils placed on"
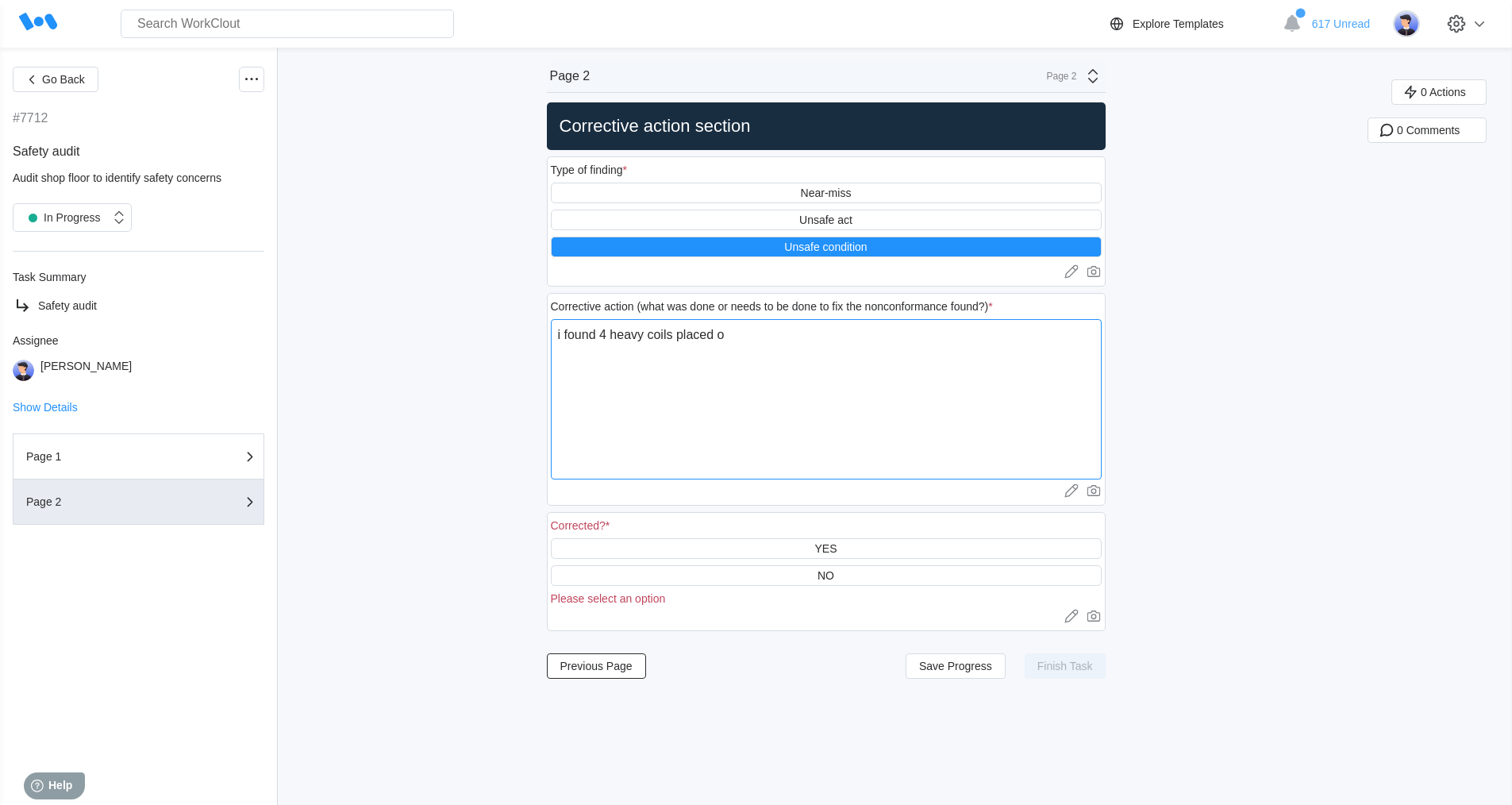
type textarea "x"
type textarea "i found 4 heavy coils placed on"
type textarea "x"
type textarea "i found 4 heavy coils placed on t"
type textarea "x"
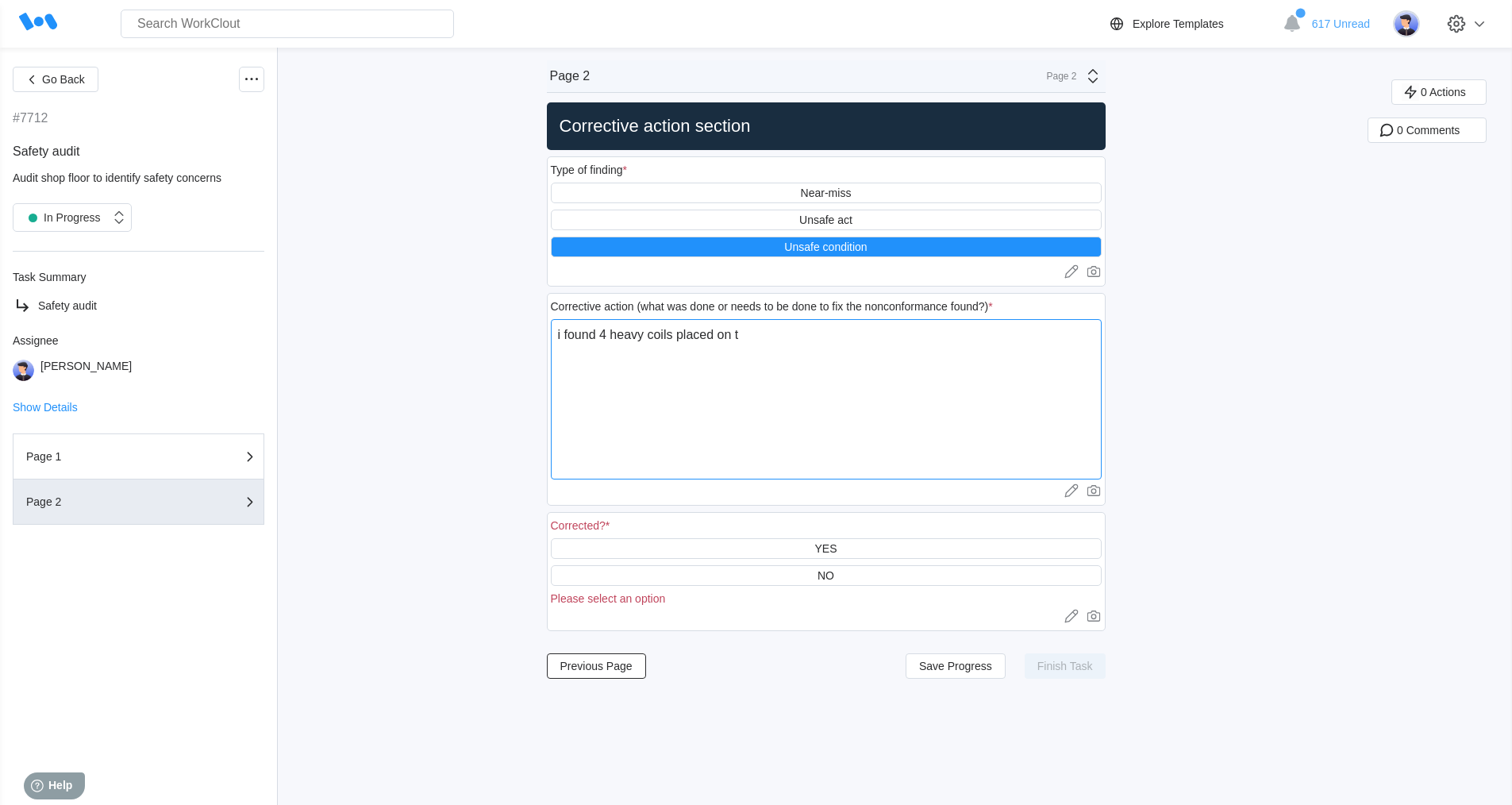
type textarea "i found 4 heavy coils placed on th"
type textarea "x"
type textarea "i found 4 heavy coils placed on the"
type textarea "x"
type textarea "i found 4 heavy coils placed on the"
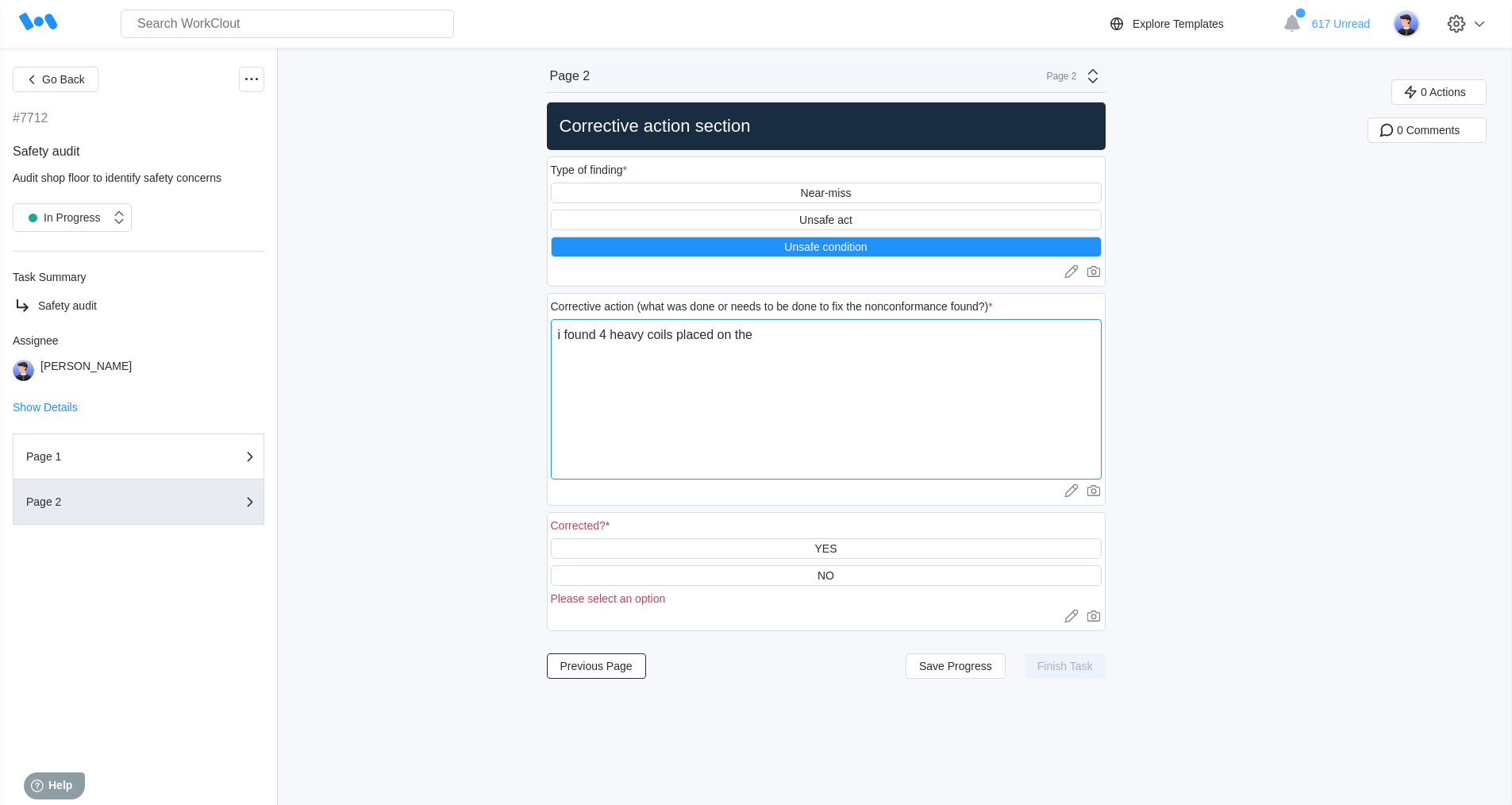
type textarea "x"
type textarea "i found 4 heavy coils placed on the a"
type textarea "x"
type textarea "i found 4 heavy coils placed on the ai"
type textarea "x"
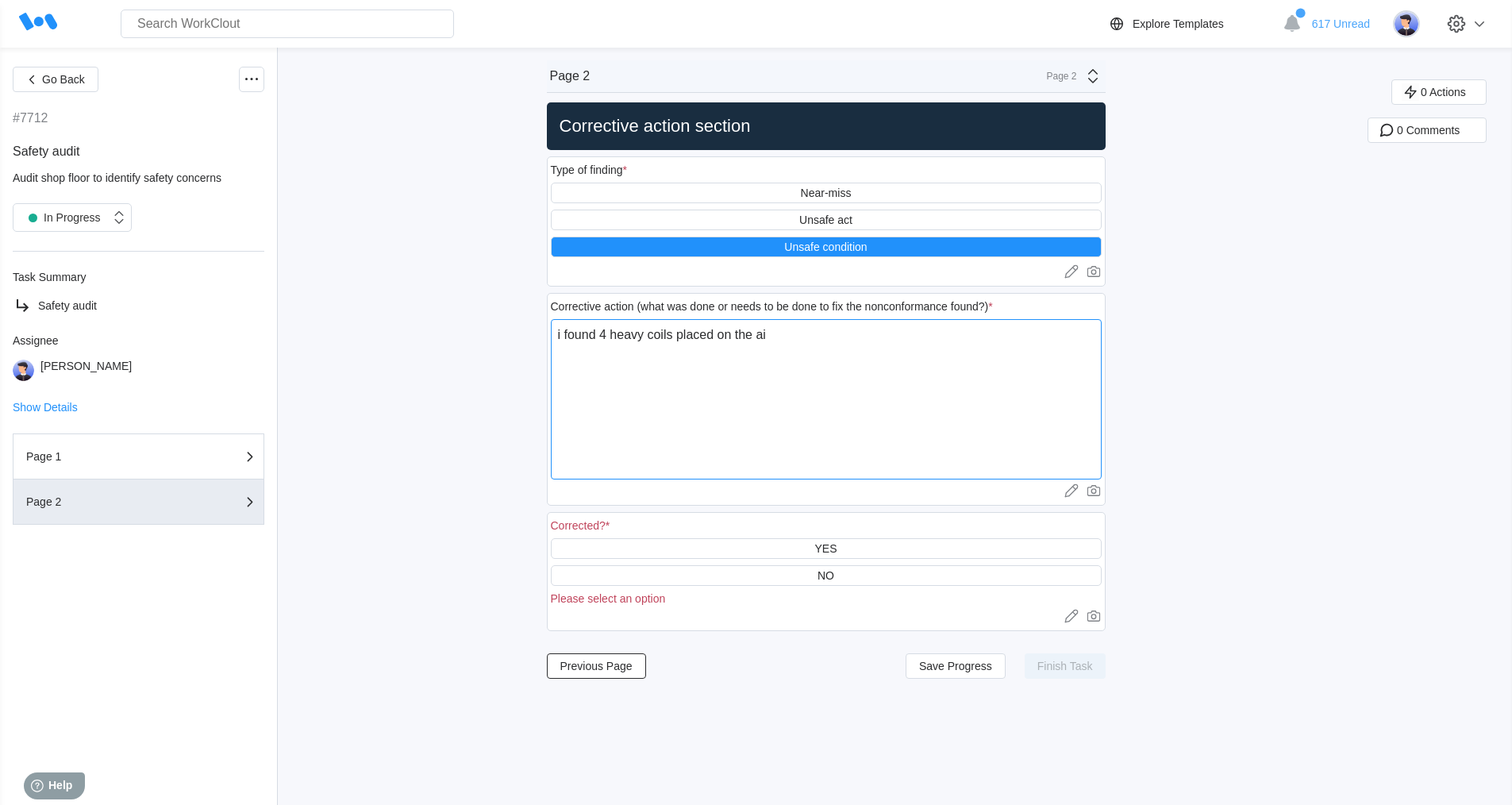
type textarea "i found 4 heavy coils placed on the ais"
type textarea "x"
type textarea "i found 4 heavy coils placed on the aisl"
type textarea "x"
type textarea "i found 4 heavy coils placed on the aisle"
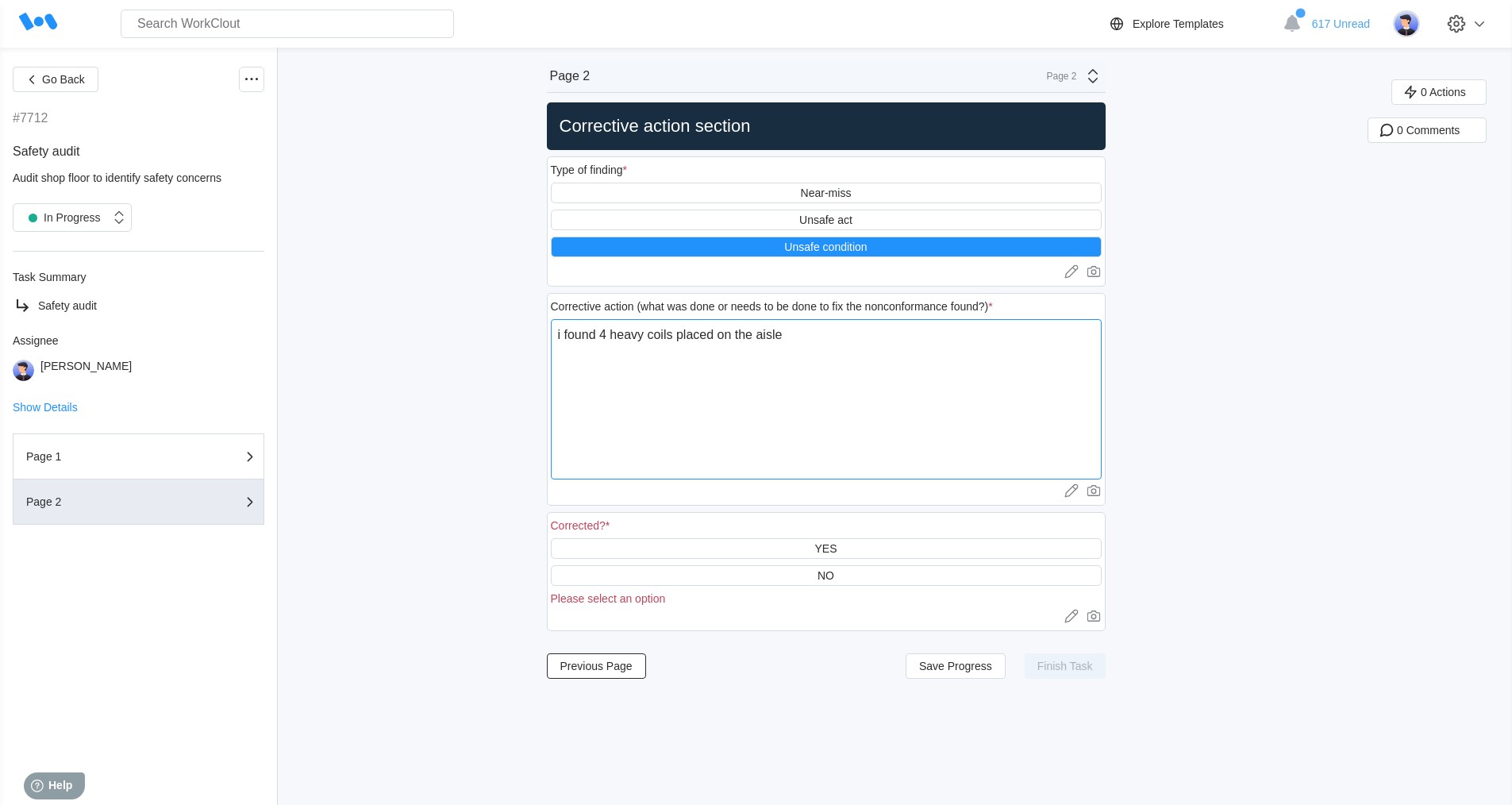
type textarea "x"
type textarea "i found 4 heavy coils placed on the aisle,"
type textarea "x"
type textarea "i found 4 heavy coils placed on the aisle,"
type textarea "x"
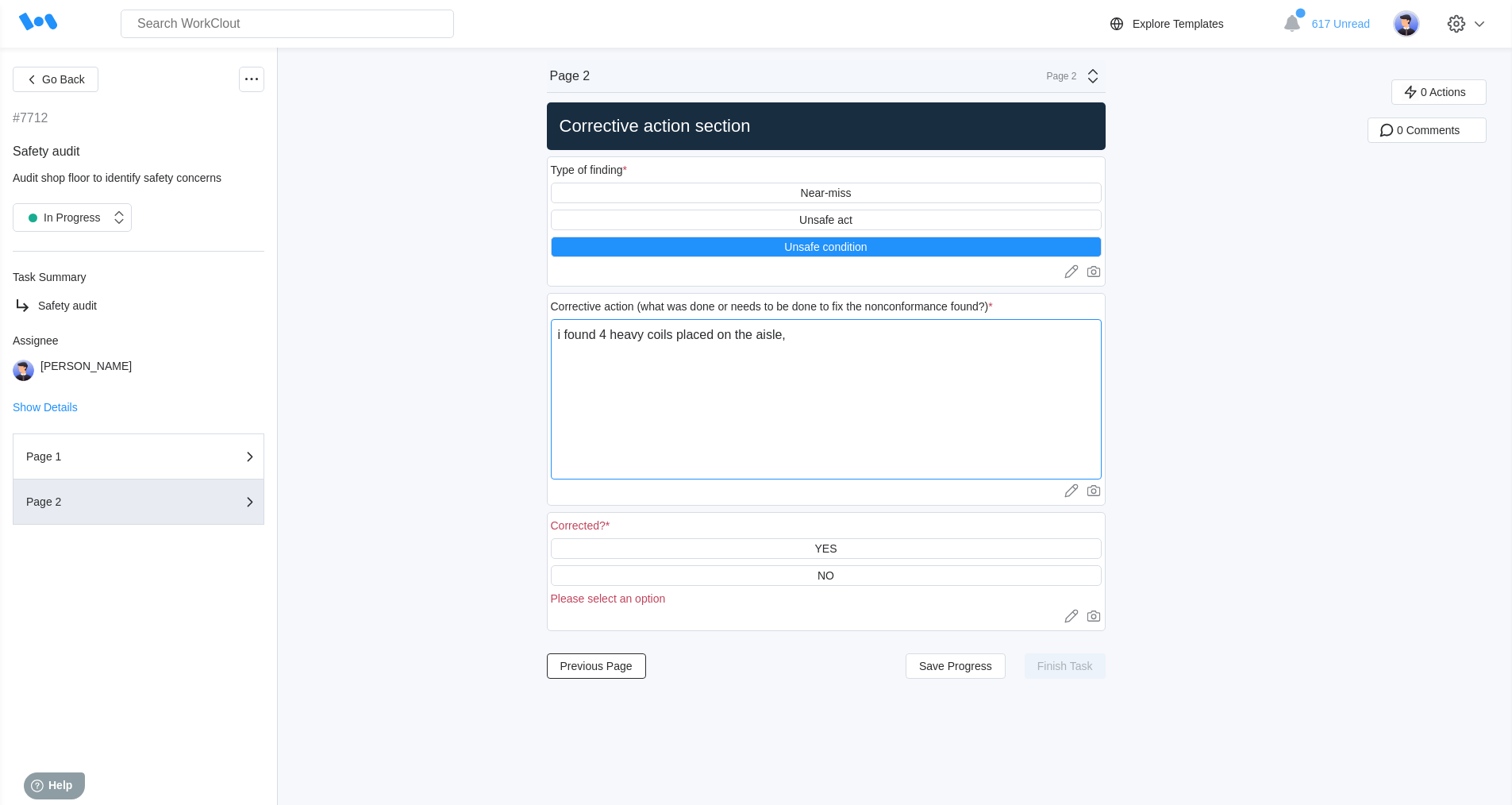
type textarea "i found 4 heavy coils placed on the aisle, y"
type textarea "x"
type textarea "i found 4 heavy coils placed on the aisle,"
type textarea "x"
type textarea "i found 4 heavy coils placed on the aisle, i"
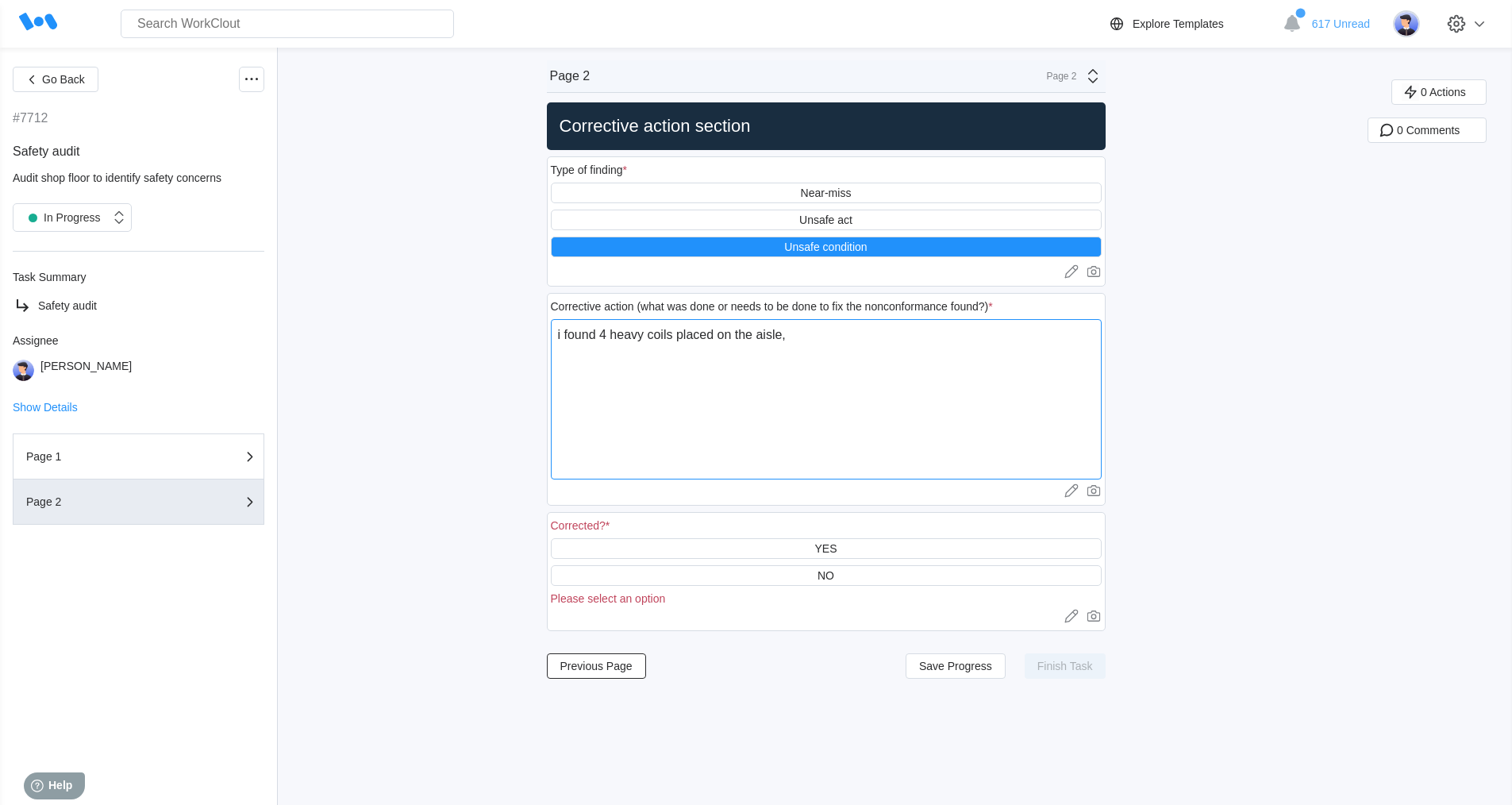
type textarea "x"
type textarea "i found 4 heavy coils placed on the aisle, i"
type textarea "x"
type textarea "i found 4 heavy coils placed on the aisle, i h"
type textarea "x"
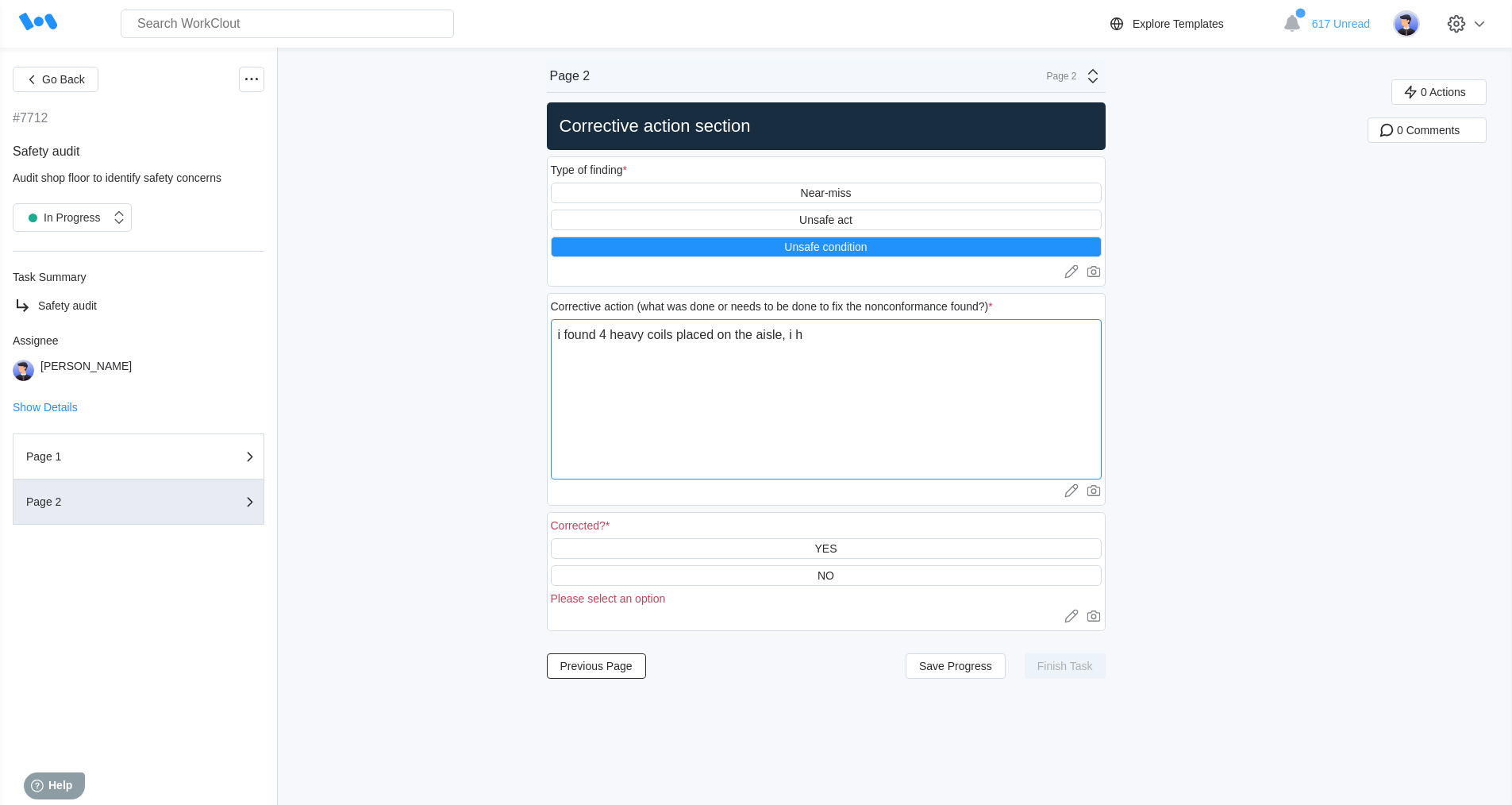
type textarea "i found 4 heavy coils placed on the aisle, i ha"
type textarea "x"
type textarea "i found 4 heavy coils placed on the aisle, i hav"
type textarea "x"
type textarea "i found 4 heavy coils placed on the aisle, i have"
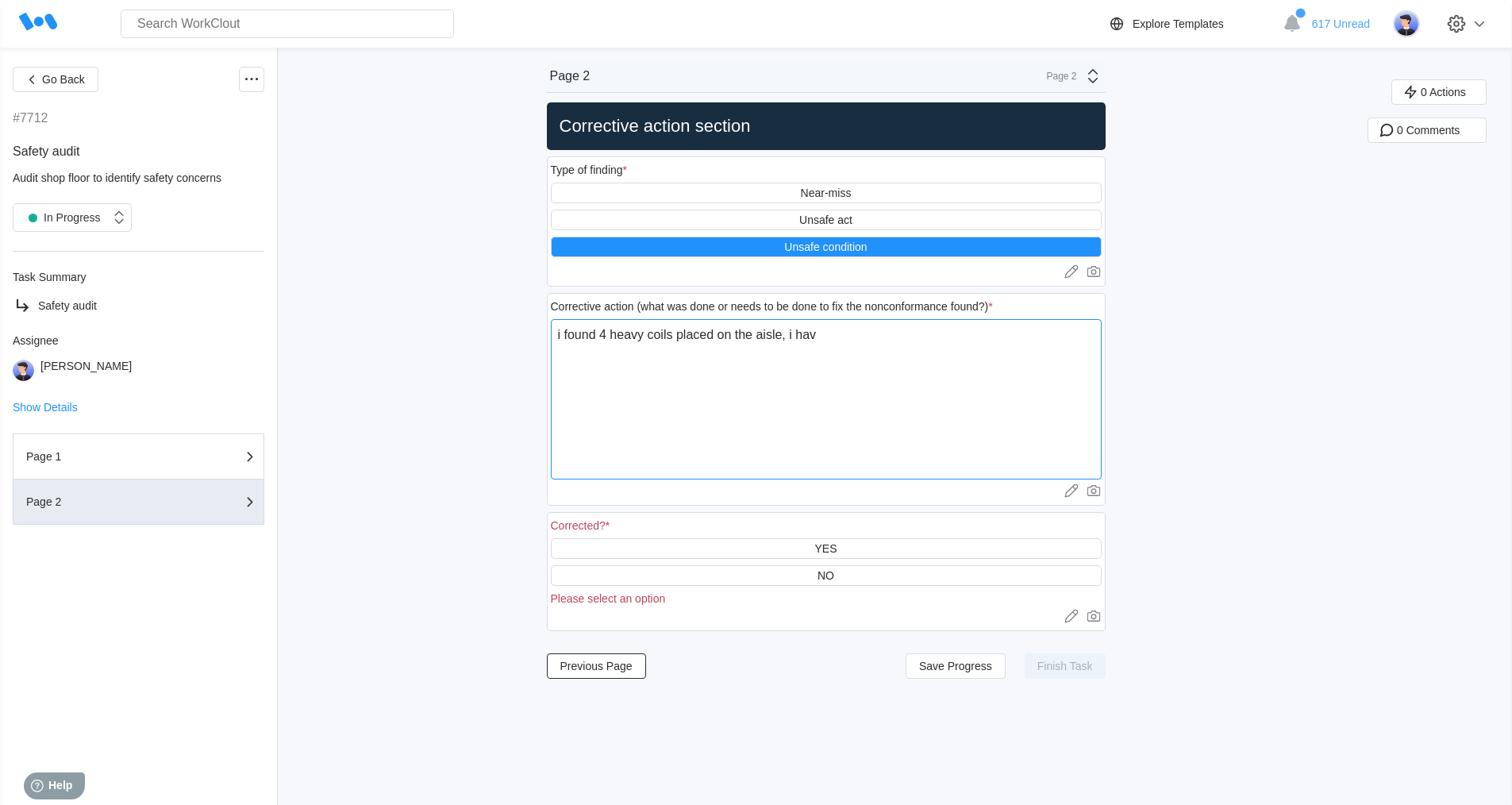
type textarea "x"
type textarea "i found 4 heavy coils placed on the aisle, i have"
type textarea "x"
type textarea "i found 4 heavy coils placed on the aisle, i have t"
type textarea "x"
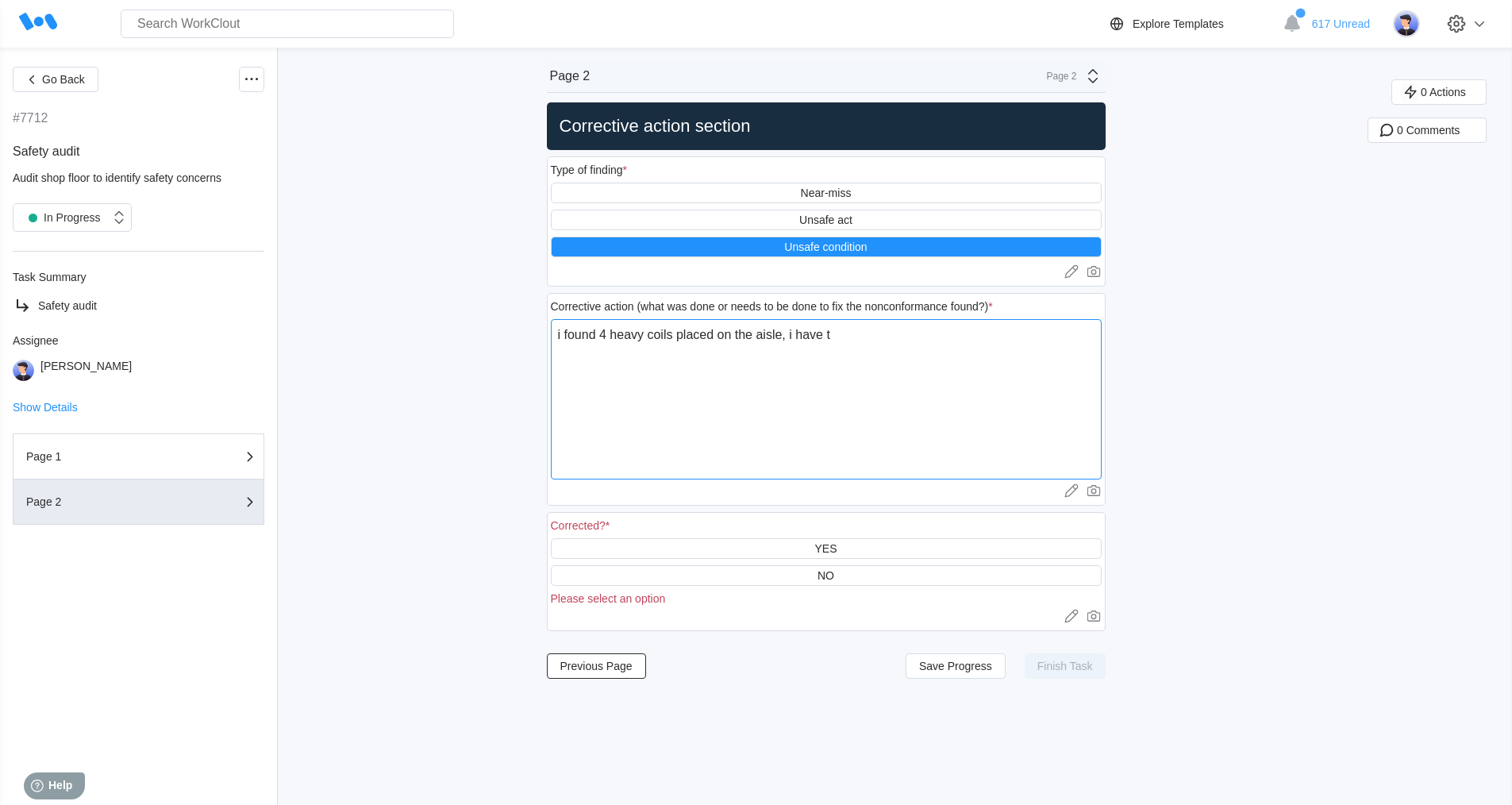
type textarea "i found 4 heavy coils placed on the aisle, i have to"
type textarea "x"
type textarea "i found 4 heavy coils placed on the aisle, i have to"
type textarea "x"
type textarea "i found 4 heavy coils placed on the aisle, i have to p"
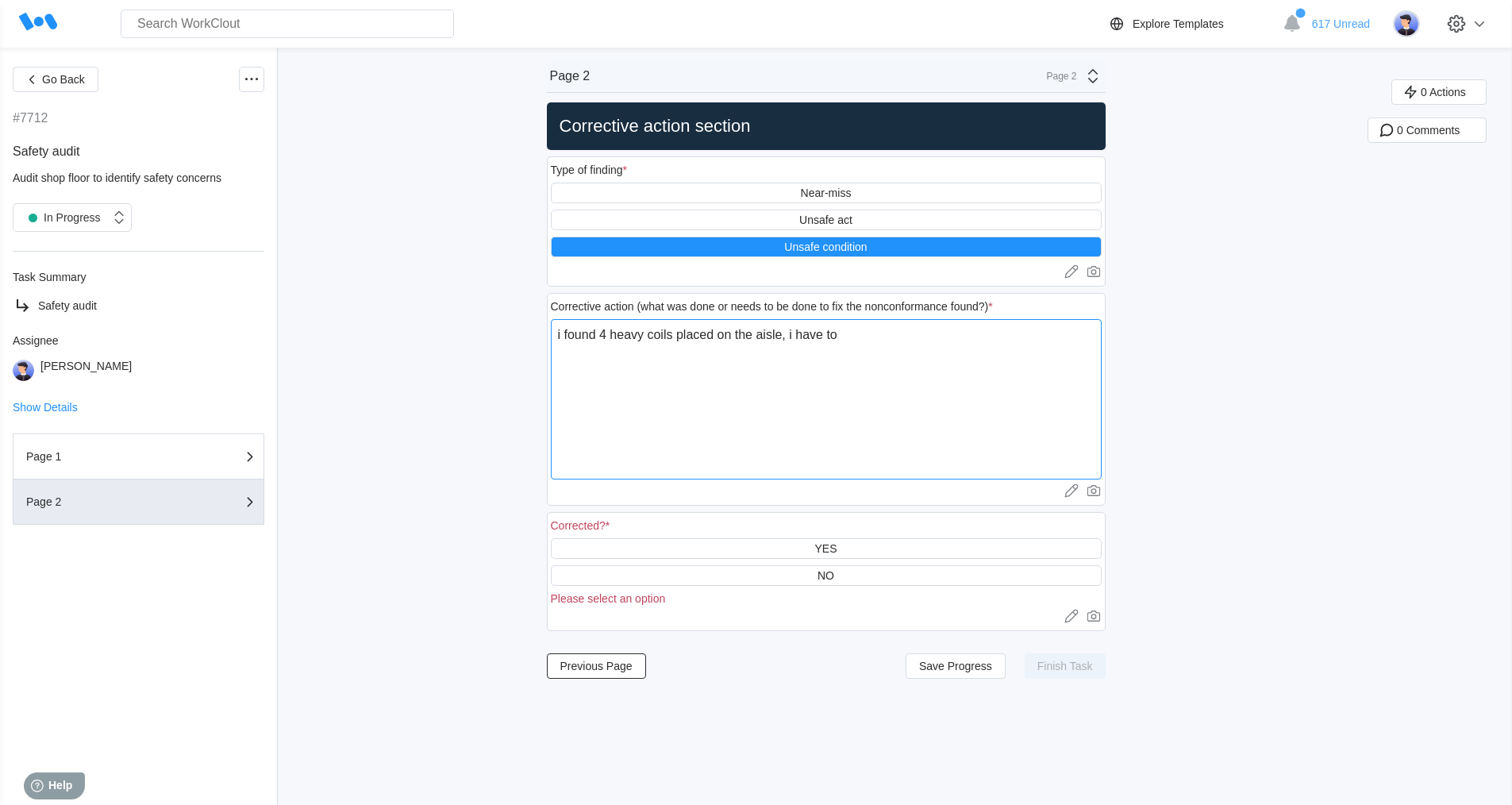
type textarea "x"
type textarea "i found 4 heavy coils placed on the aisle, i have to pu"
type textarea "x"
type textarea "i found 4 heavy coils placed on the aisle, i have to put"
type textarea "x"
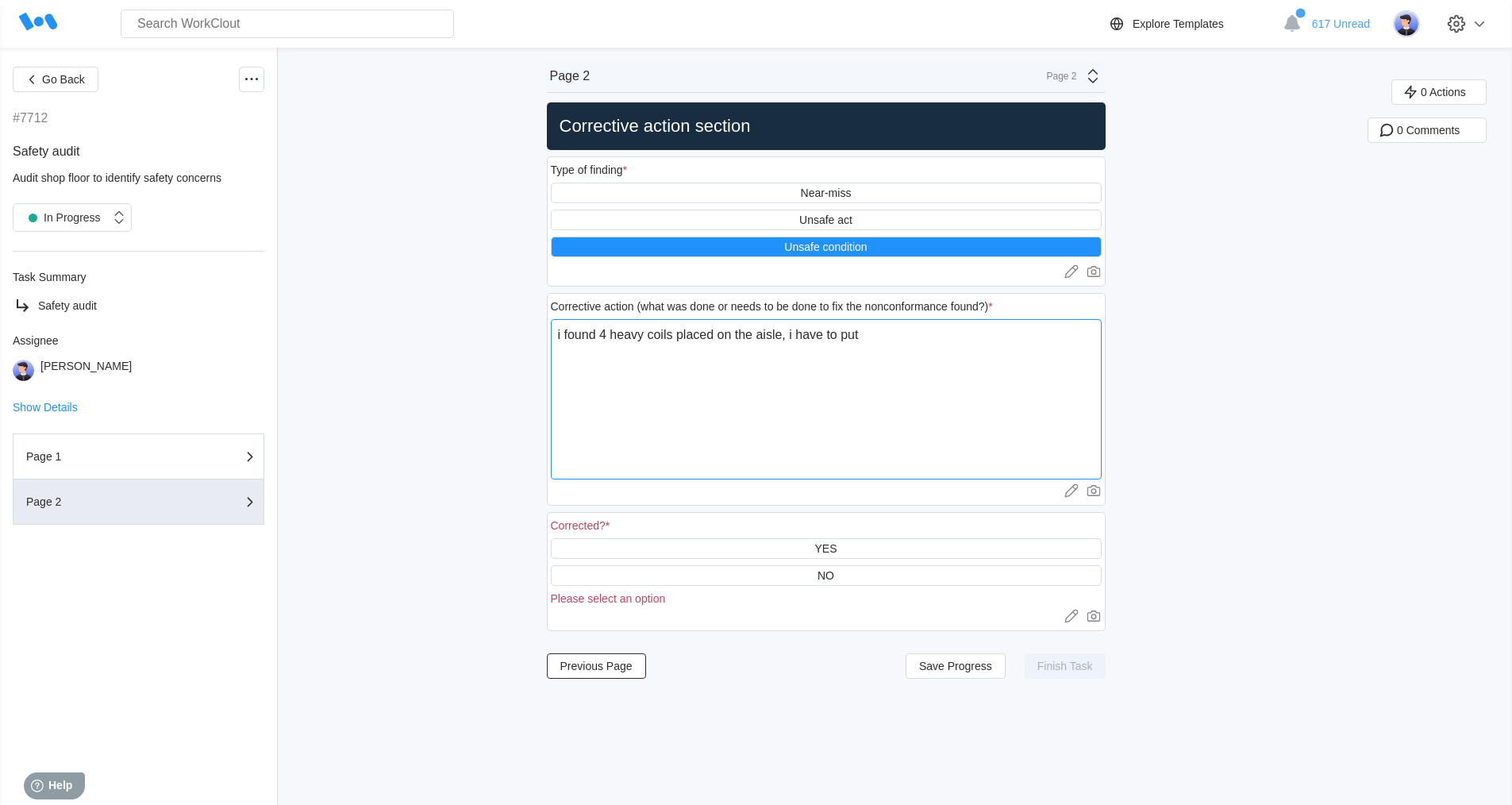
type textarea "i found 4 heavy coils placed on the aisle, i have to put"
type textarea "x"
type textarea "i found 4 heavy coils placed on the aisle, i have to put t"
type textarea "x"
type textarea "i found 4 heavy coils placed on the aisle, i have to put th"
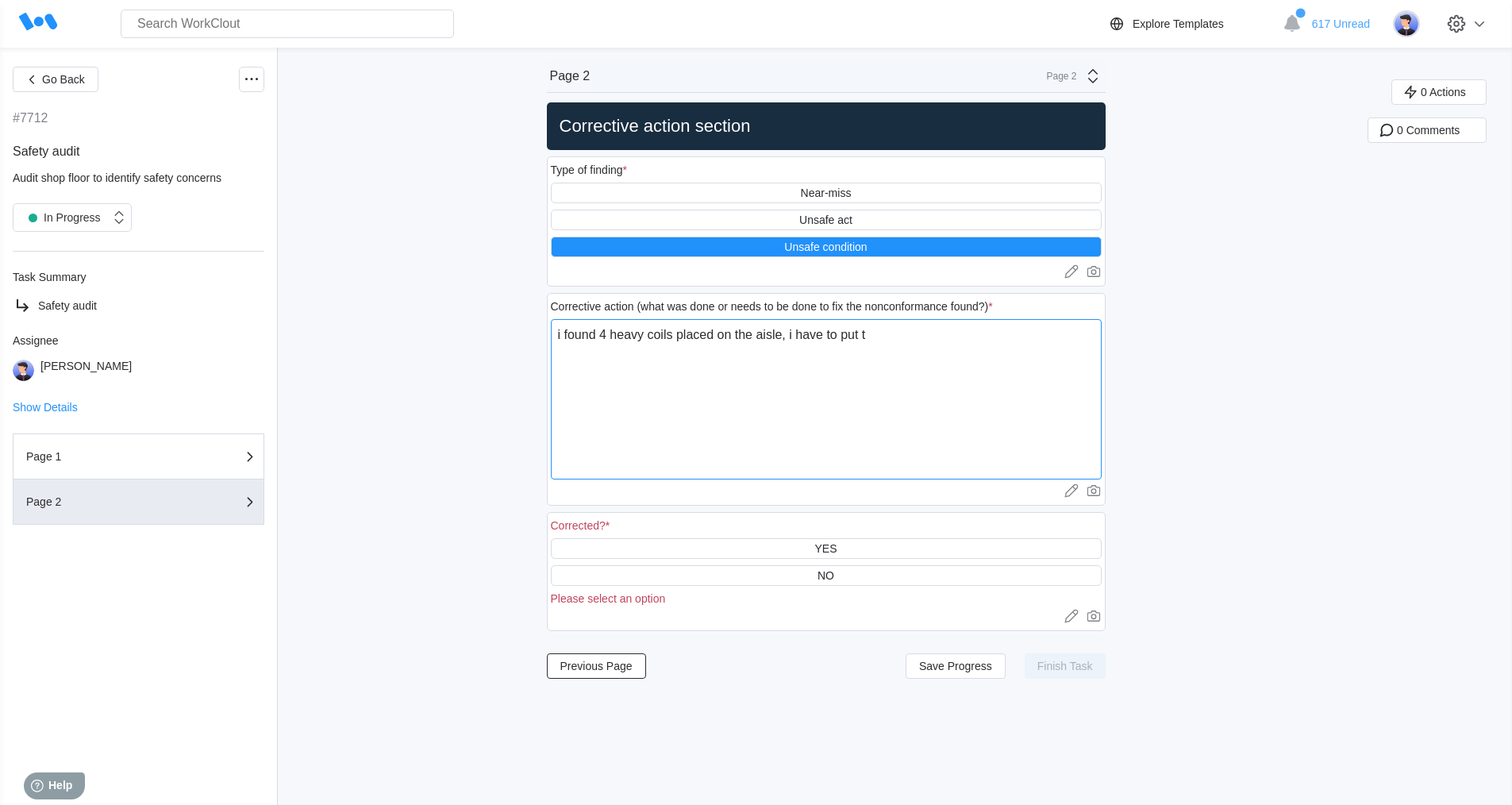
type textarea "x"
type textarea "i found 4 heavy coils placed on the aisle, i have to put the"
type textarea "x"
type textarea "i found 4 heavy coils placed on the aisle, i have to put the"
type textarea "x"
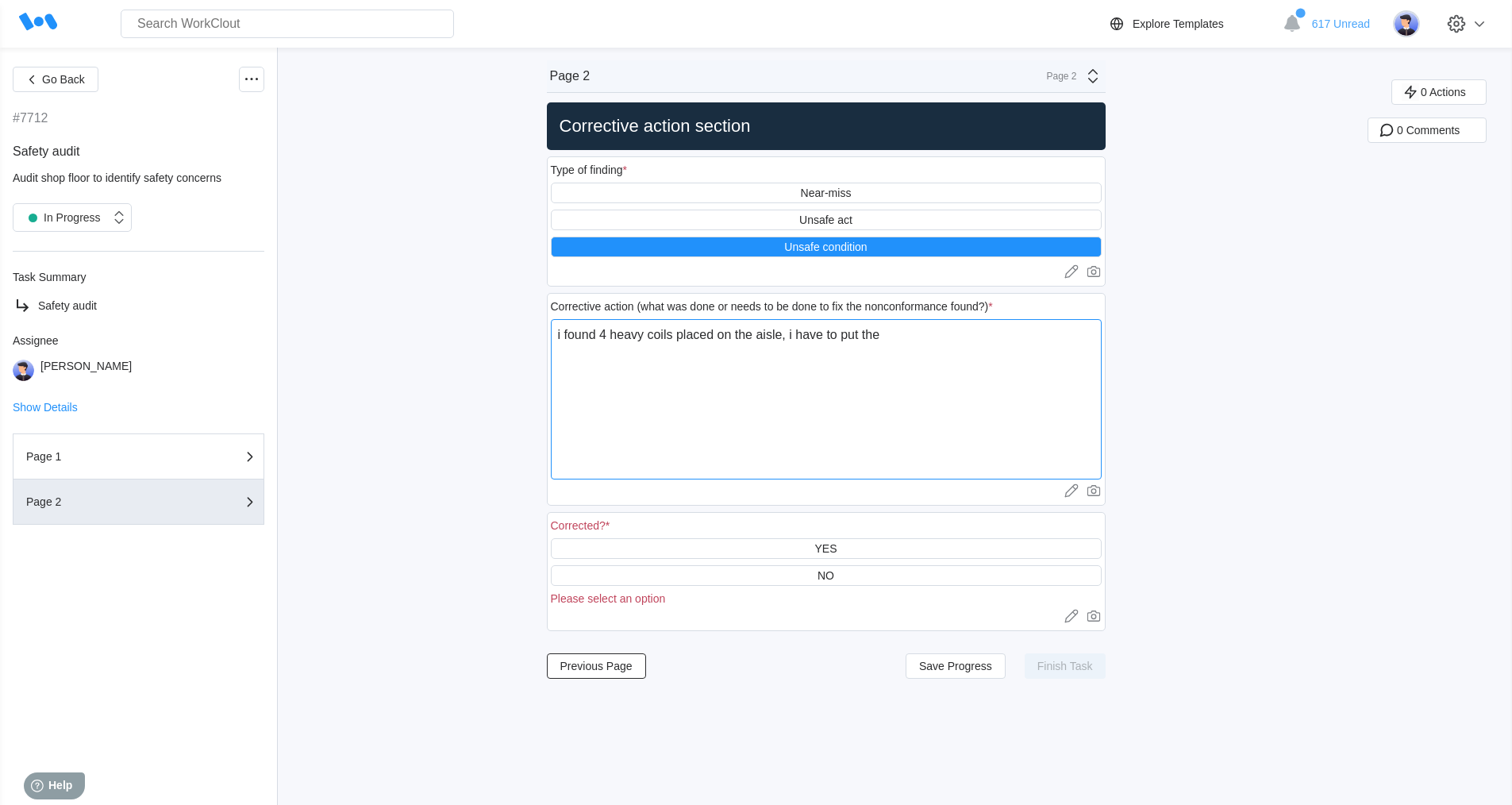
type textarea "i found 4 heavy coils placed on the aisle, i have to put the m"
type textarea "x"
type textarea "i found 4 heavy coils placed on the aisle, i have to put the ma"
type textarea "x"
type textarea "i found 4 heavy coils placed on the aisle, i have to put the mat"
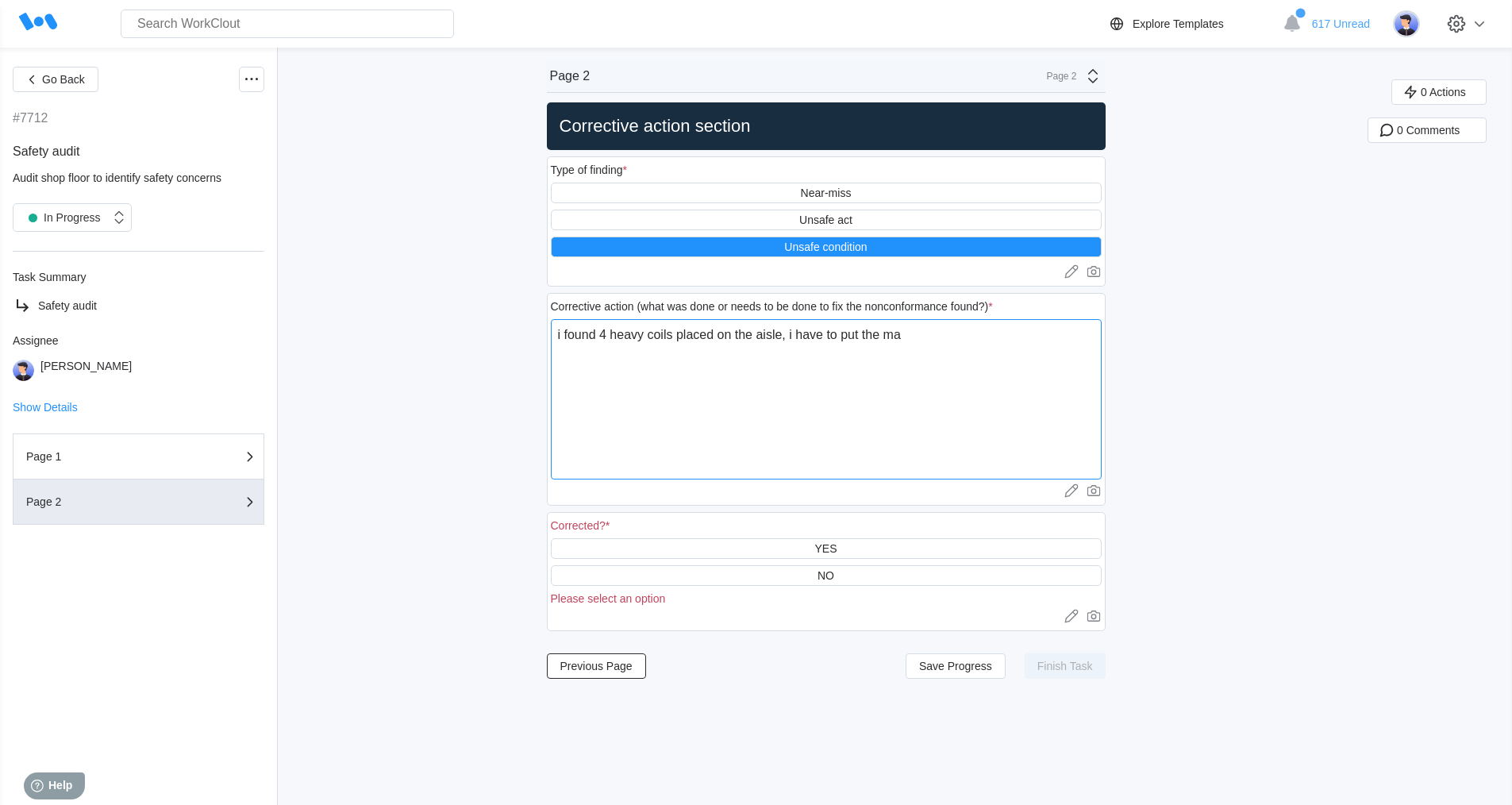
type textarea "x"
type textarea "i found 4 heavy coils placed on the aisle, i have to put the mate"
type textarea "x"
type textarea "i found 4 heavy coils placed on the aisle, i have to put the mater"
type textarea "x"
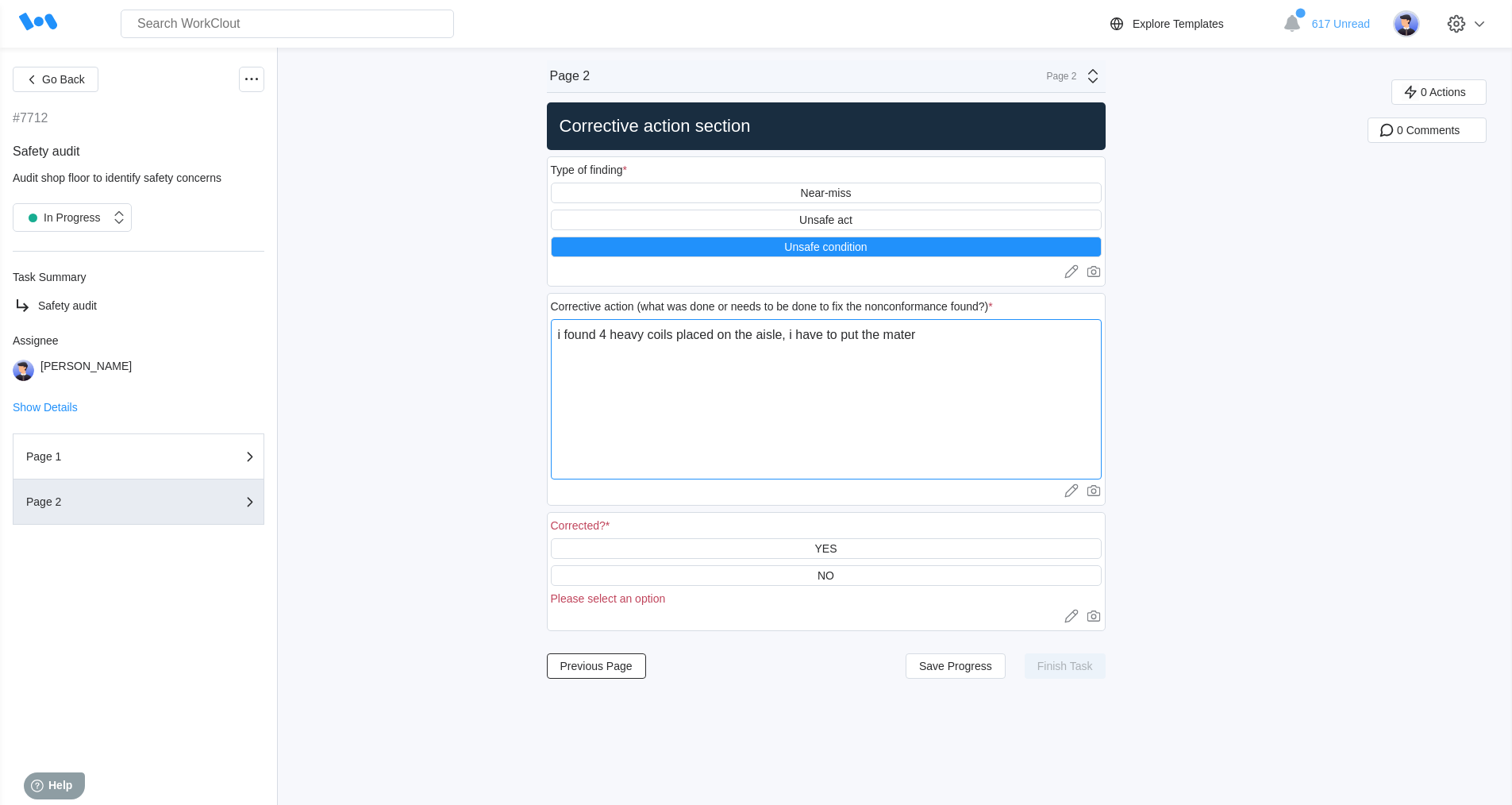
type textarea "i found 4 heavy coils placed on the aisle, i have to put the materi"
type textarea "x"
type textarea "i found 4 heavy coils placed on the aisle, i have to put the materia"
type textarea "x"
type textarea "i found 4 heavy coils placed on the aisle, i have to put the material"
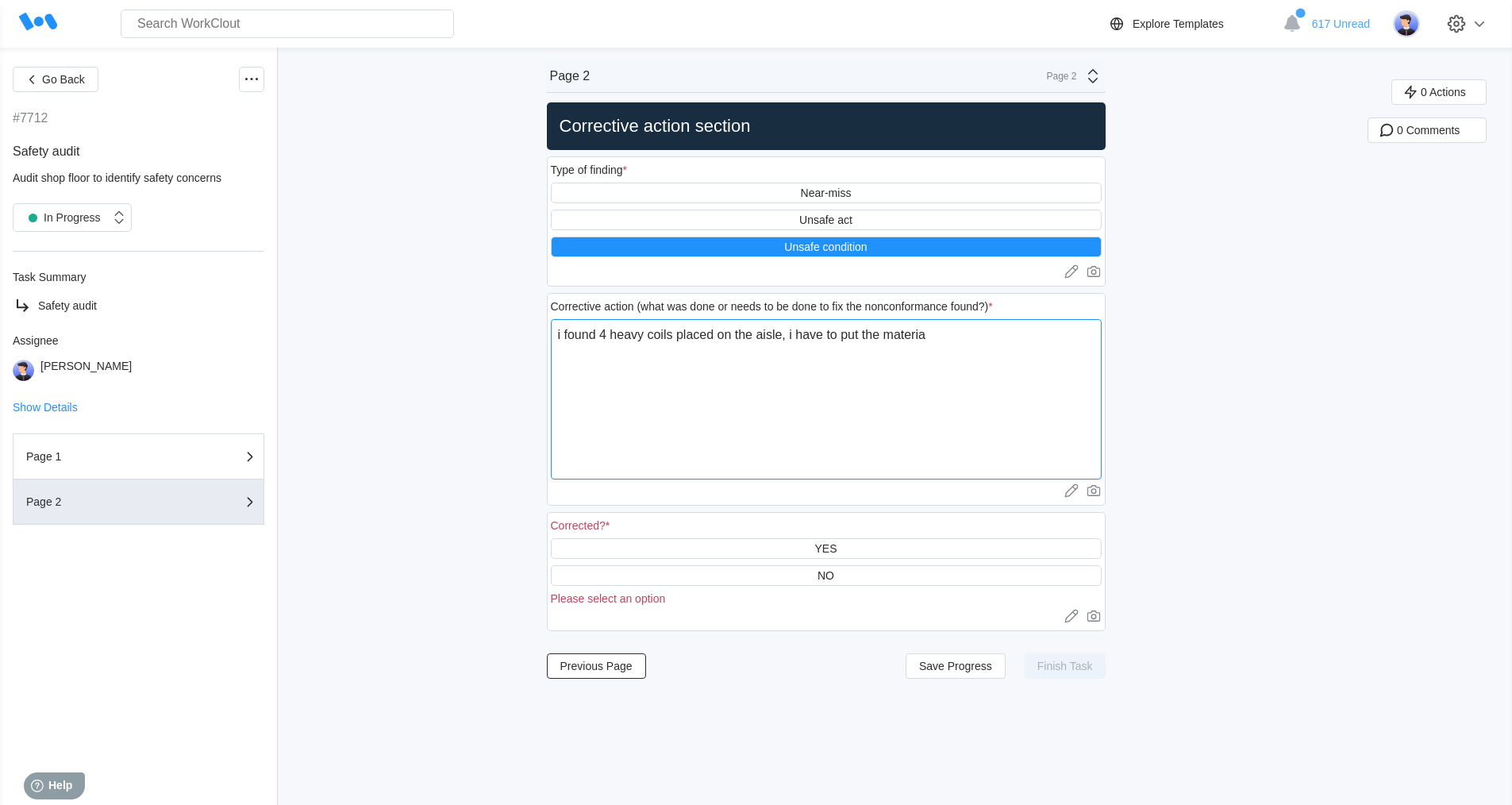
type textarea "x"
type textarea "i found 4 heavy coils placed on the aisle, i have to put the material"
type textarea "x"
type textarea "i found 4 heavy coils placed on the aisle, i have to put the material h"
type textarea "x"
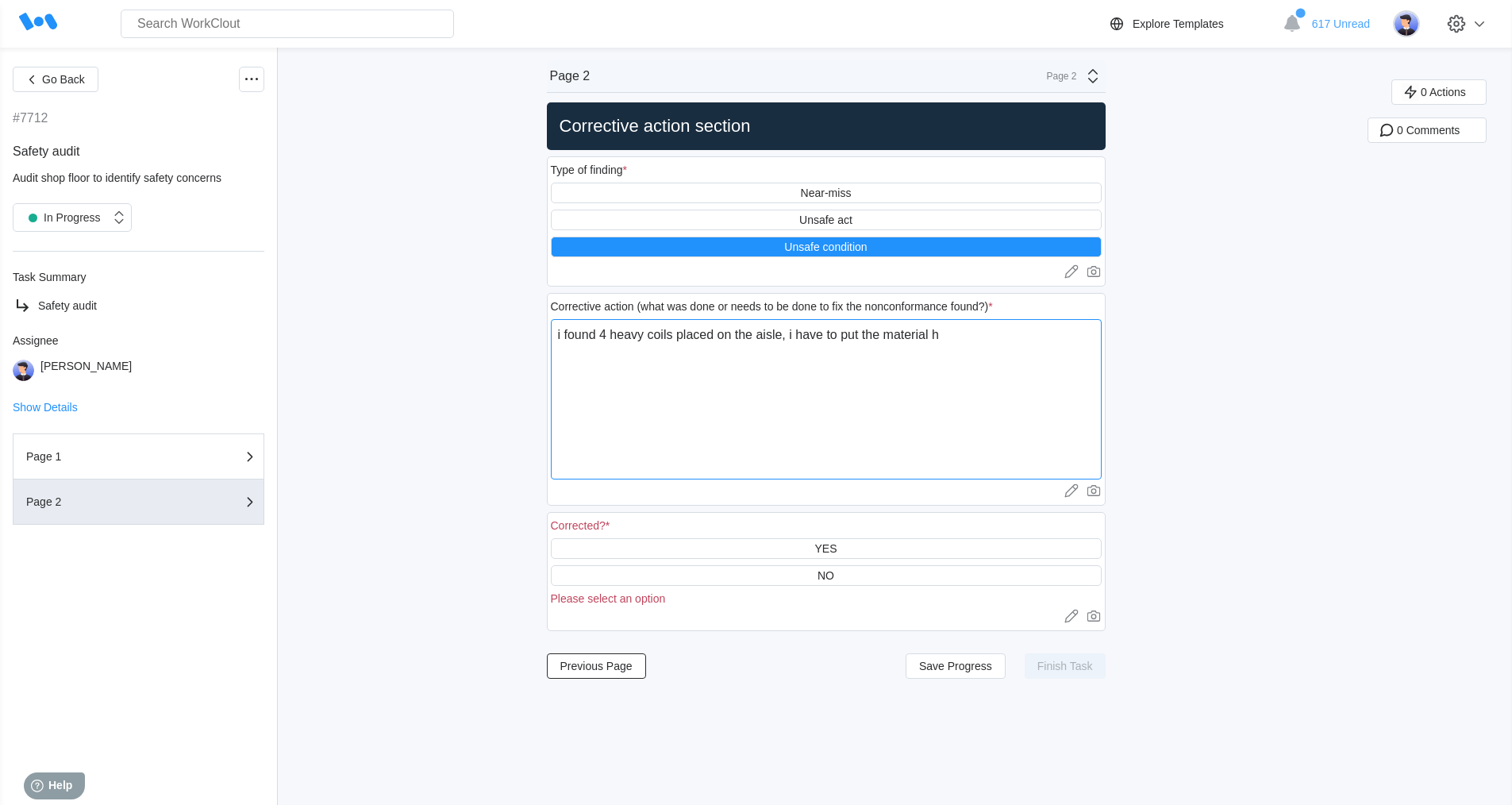
type textarea "i found 4 heavy coils placed on the aisle, i have to put the material ha"
type textarea "x"
type textarea "i found 4 heavy coils placed on the aisle, i have to put the material han"
type textarea "x"
type textarea "i found 4 heavy coils placed on the aisle, i have to put the material hand"
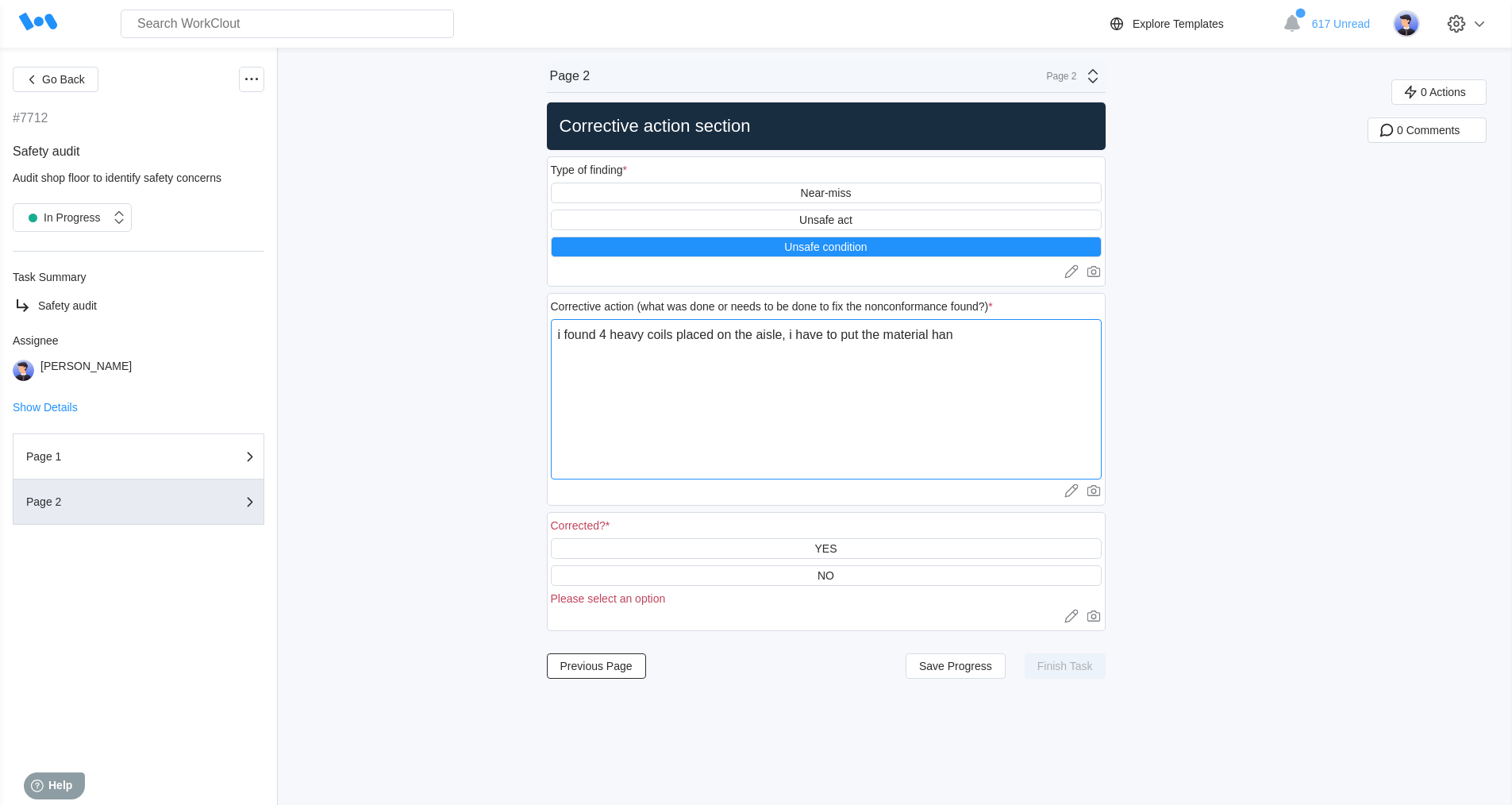
type textarea "x"
type textarea "i found 4 heavy coils placed on the aisle, i have to put the material handl"
type textarea "x"
type textarea "i found 4 heavy coils placed on the aisle, i have to put the material handle"
type textarea "x"
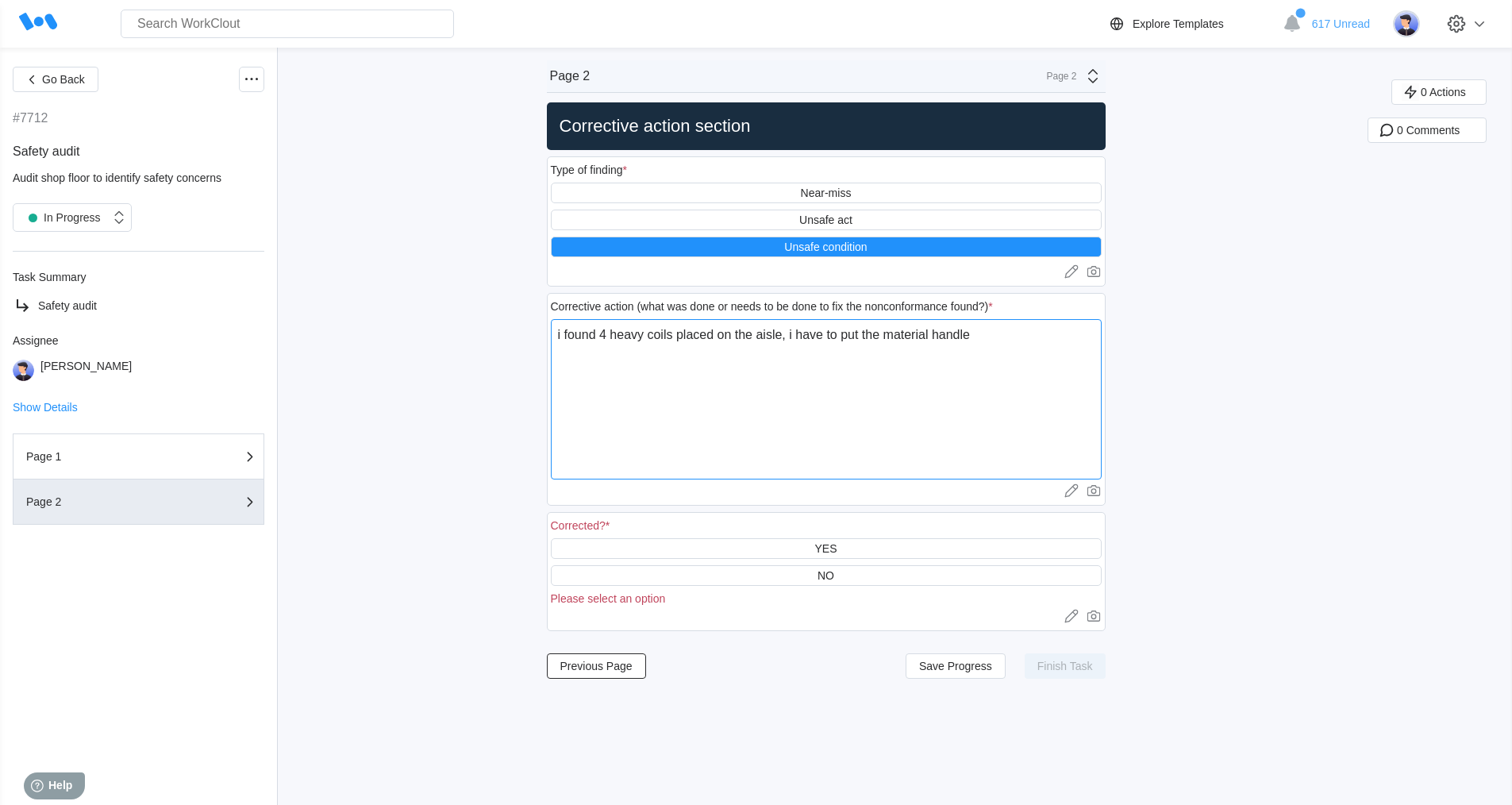
type textarea "i found 4 heavy coils placed on the aisle, i have to put the material handler"
type textarea "x"
type textarea "i found 4 heavy coils placed on the aisle, i have to put the material handler"
type textarea "x"
type textarea "i found 4 heavy coils placed on the aisle, i have to put the material handler t"
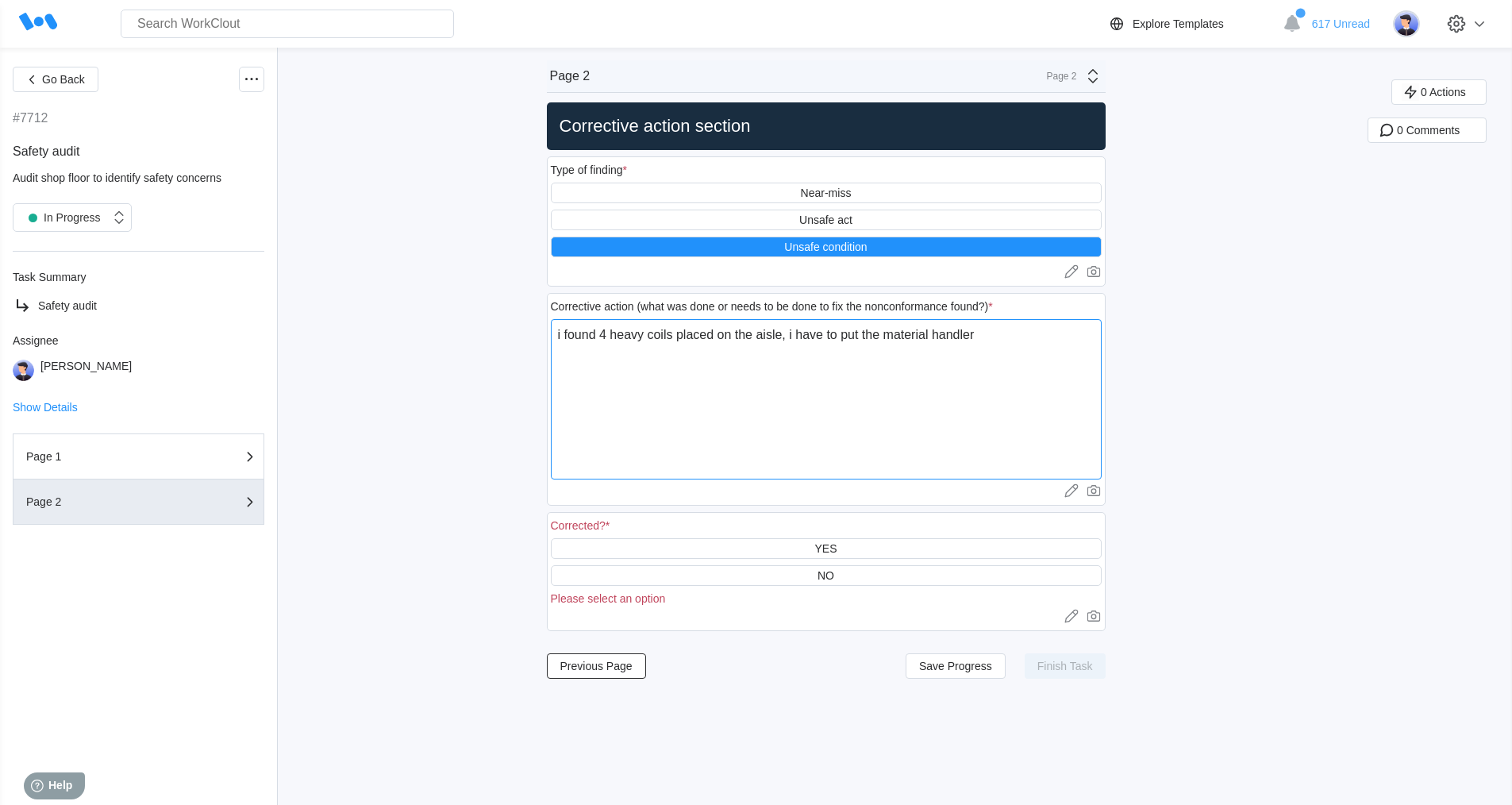
type textarea "x"
type textarea "i found 4 heavy coils placed on the aisle, i have to put the material handler to"
type textarea "x"
type textarea "i found 4 heavy coils placed on the aisle, i have to put the material handler to"
type textarea "x"
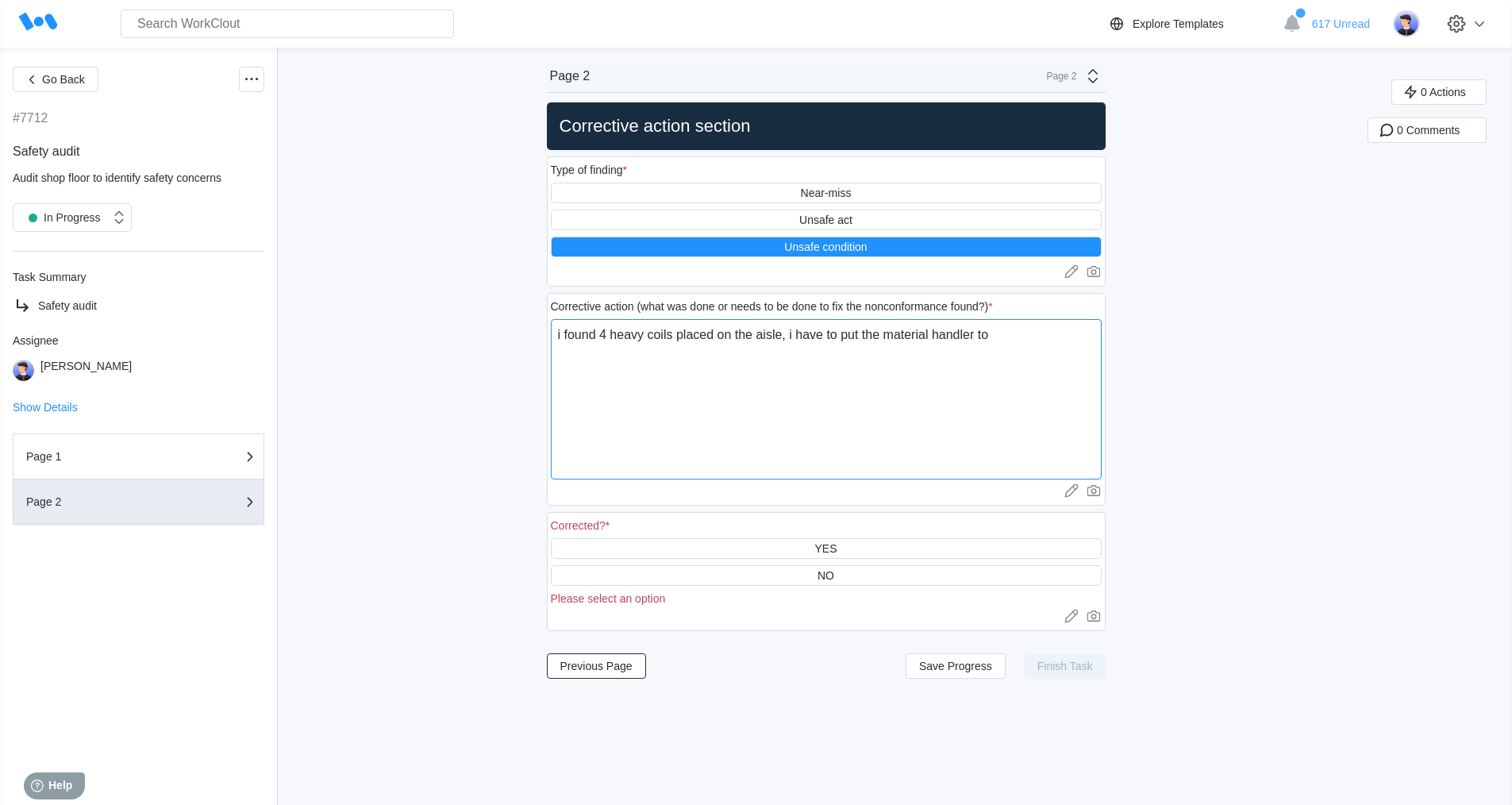
type textarea "i found 4 heavy coils placed on the aisle, i have to put the material handler t…"
type textarea "x"
type textarea "i found 4 heavy coils placed on the aisle, i have to put the material handler t…"
type textarea "x"
type textarea "i found 4 heavy coils placed on the aisle, i have to put the material handler t…"
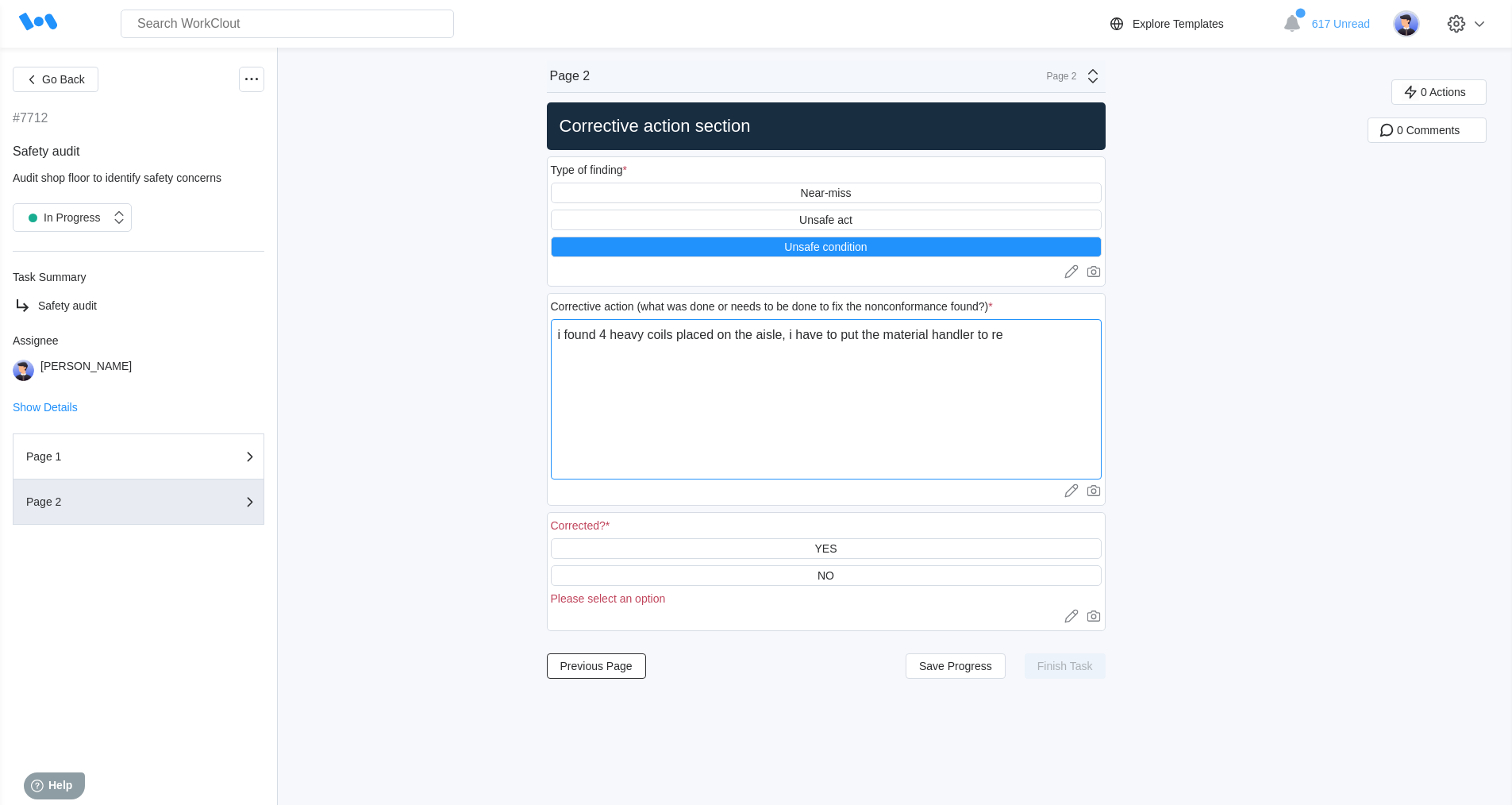
type textarea "x"
type textarea "i found 4 heavy coils placed on the aisle, i have to put the material handler t…"
type textarea "x"
type textarea "i found 4 heavy coils placed on the aisle, i have to put the material handler t…"
type textarea "x"
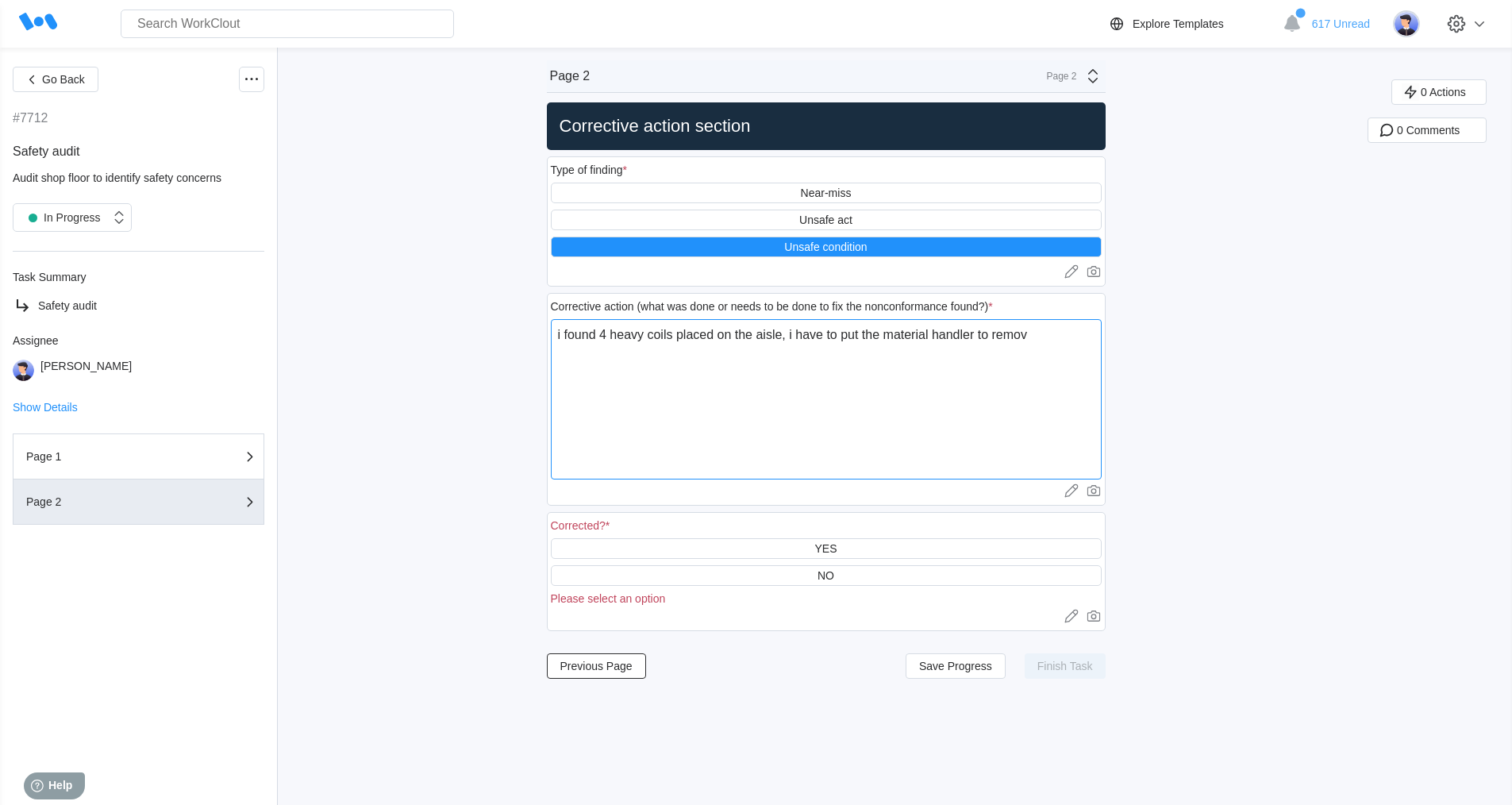
type textarea "i found 4 heavy coils placed on the aisle, i have to put the material handler t…"
type textarea "x"
type textarea "i found 4 heavy coils placed on the aisle, i have to put the material handler t…"
type textarea "x"
type textarea "i found 4 heavy coils placed on the aisle, i have to put the material handler t…"
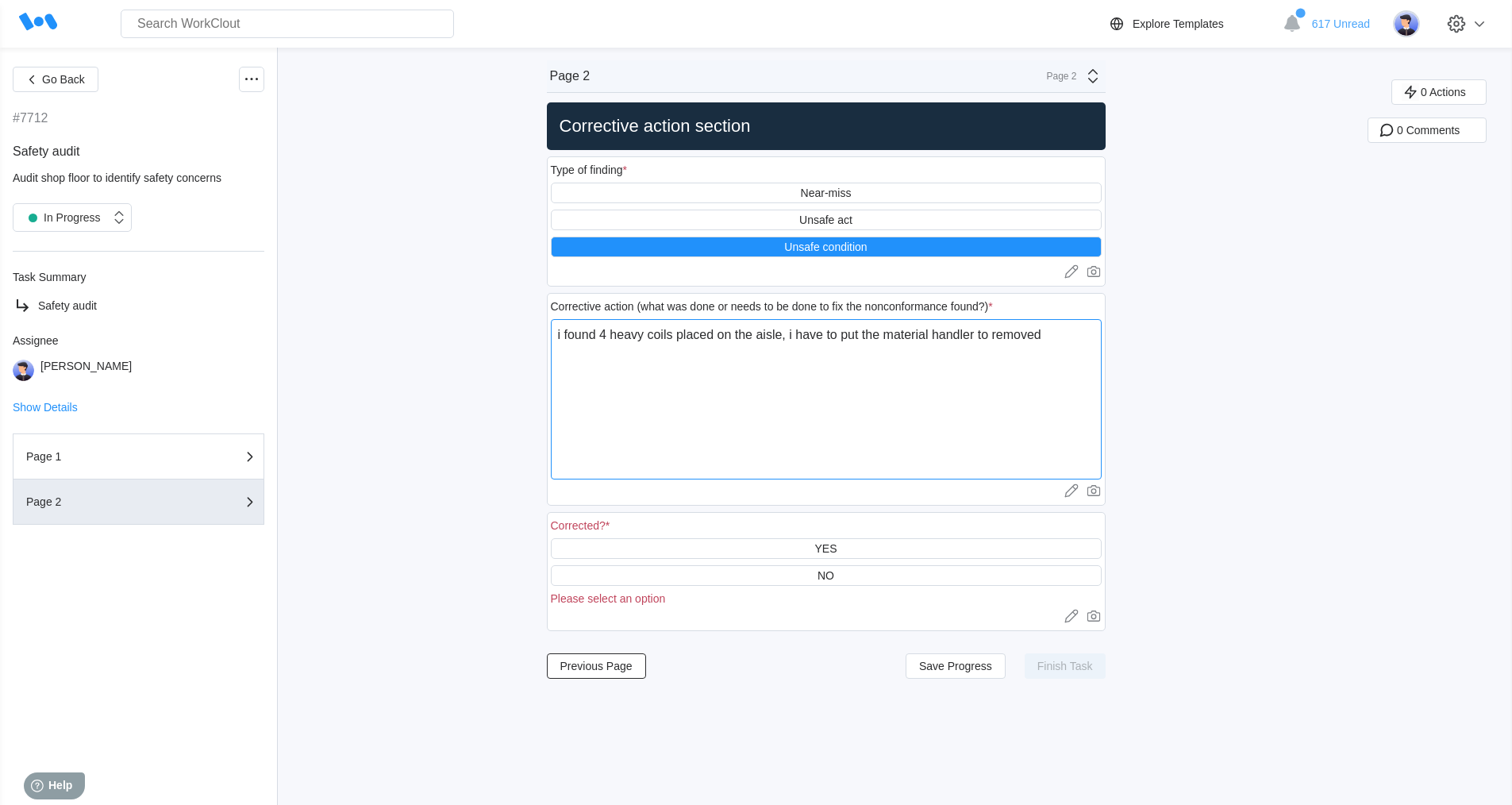
type textarea "x"
type textarea "i found 4 heavy coils placed on the aisle, i have to put the material handler t…"
type textarea "x"
type textarea "i found 4 heavy coils placed on the aisle, i have to put the material handler t…"
type textarea "x"
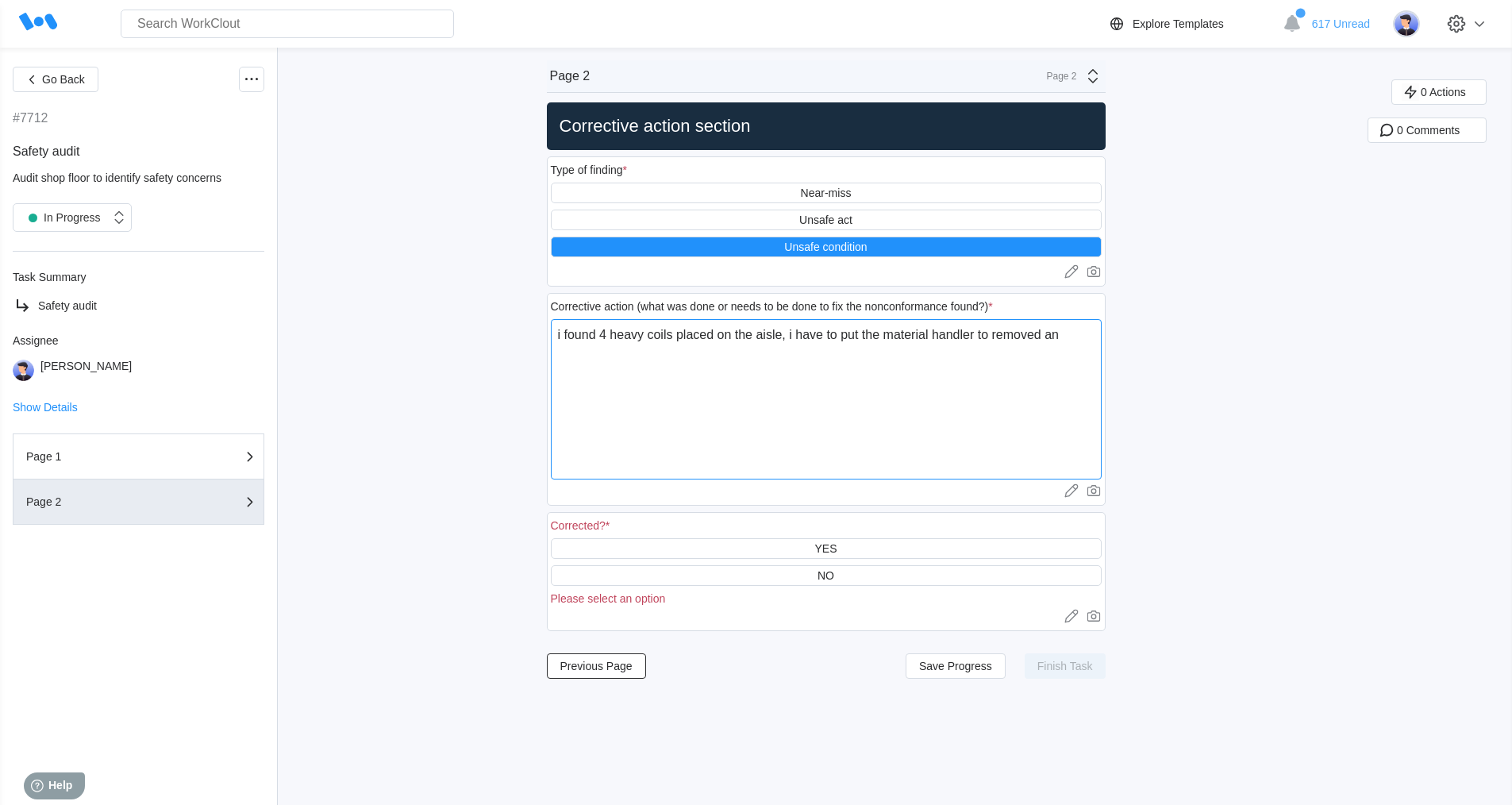
type textarea "i found 4 heavy coils placed on the aisle, i have to put the material handler t…"
type textarea "x"
type textarea "i found 4 heavy coils placed on the aisle, i have to put the material handler t…"
type textarea "x"
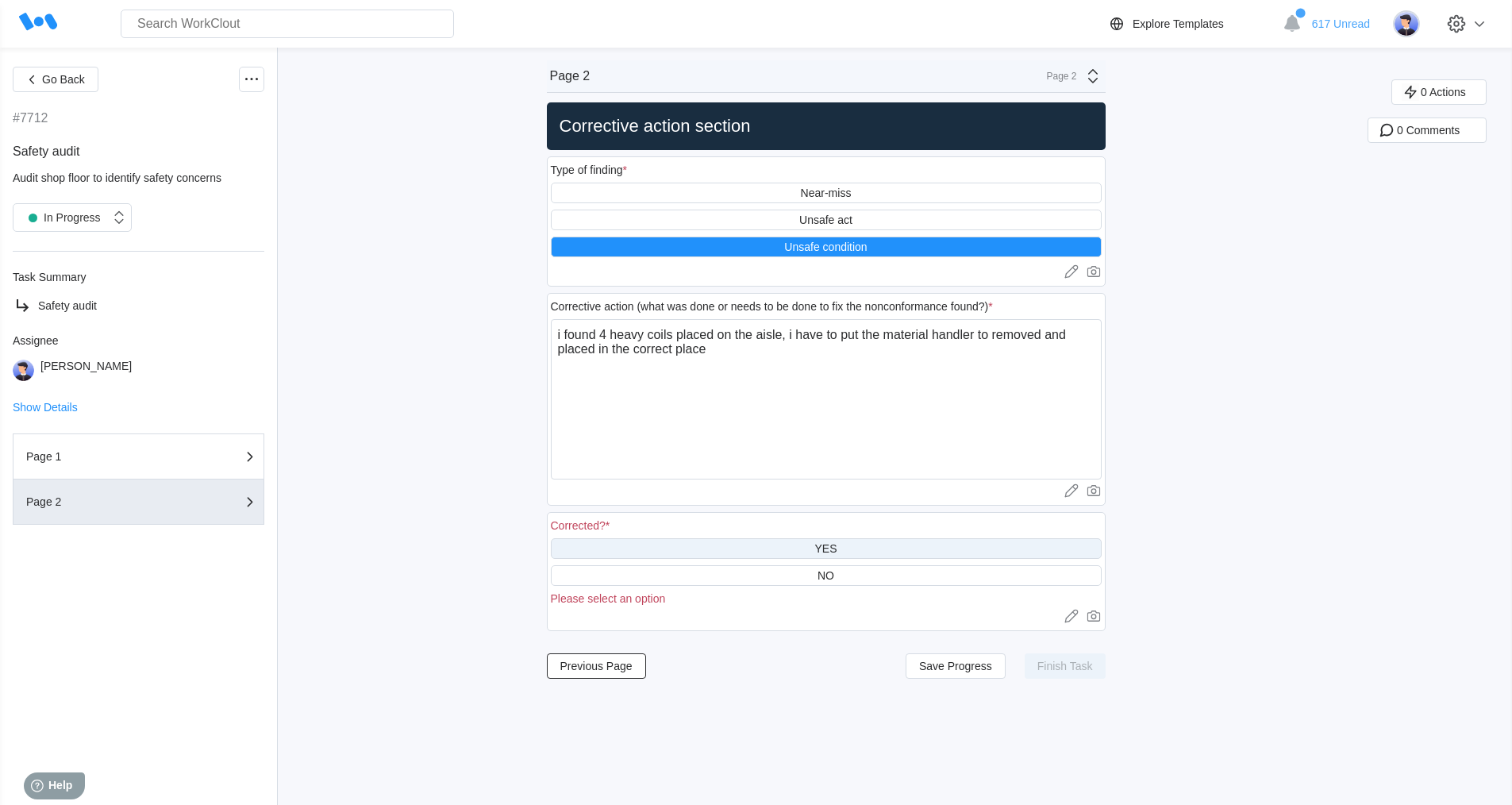
click at [830, 545] on div "YES" at bounding box center [825, 548] width 23 height 13
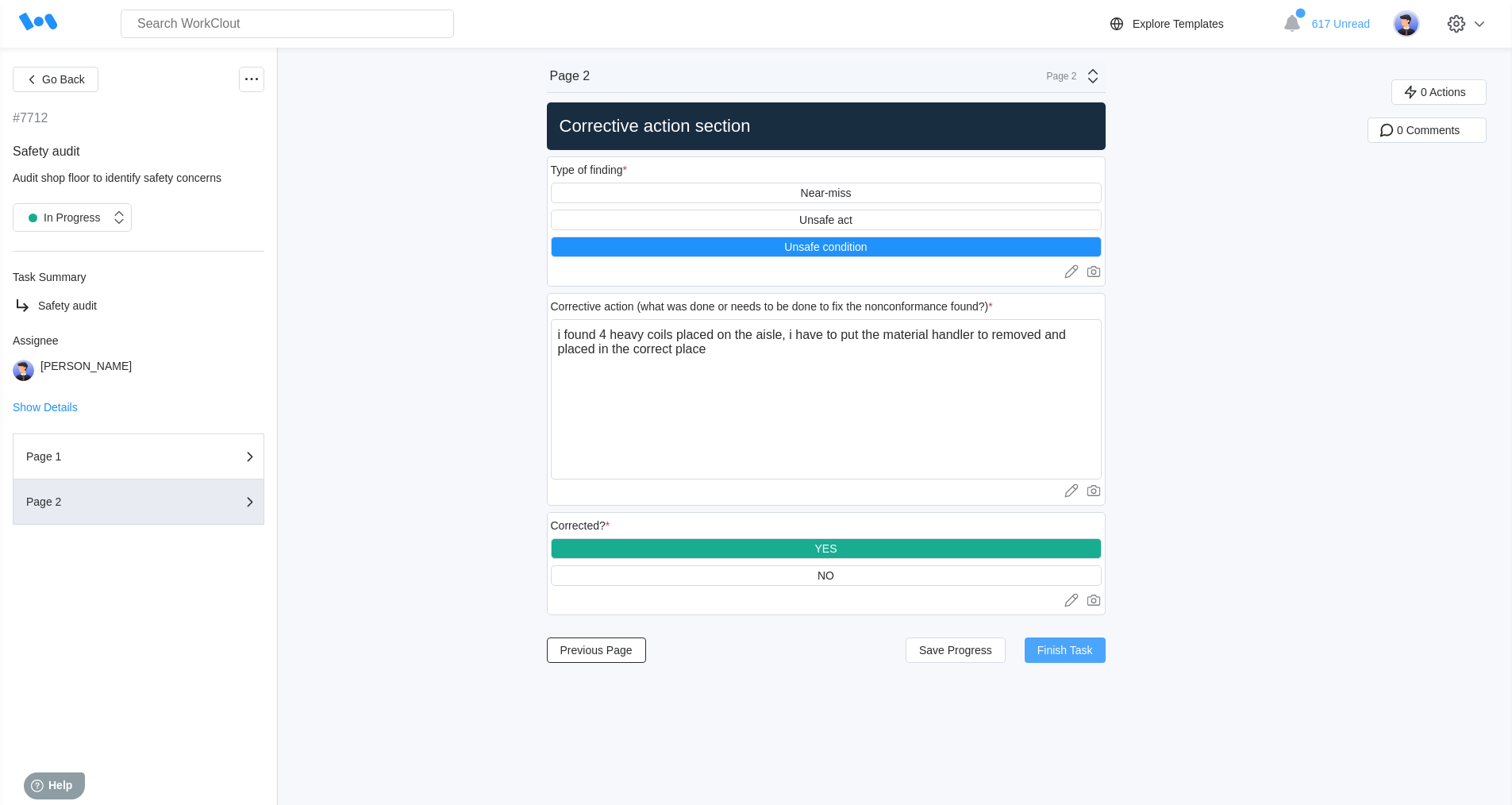
click at [1091, 651] on span "Finish Task" at bounding box center [1066, 649] width 55 height 11
